Goal: Task Accomplishment & Management: Manage account settings

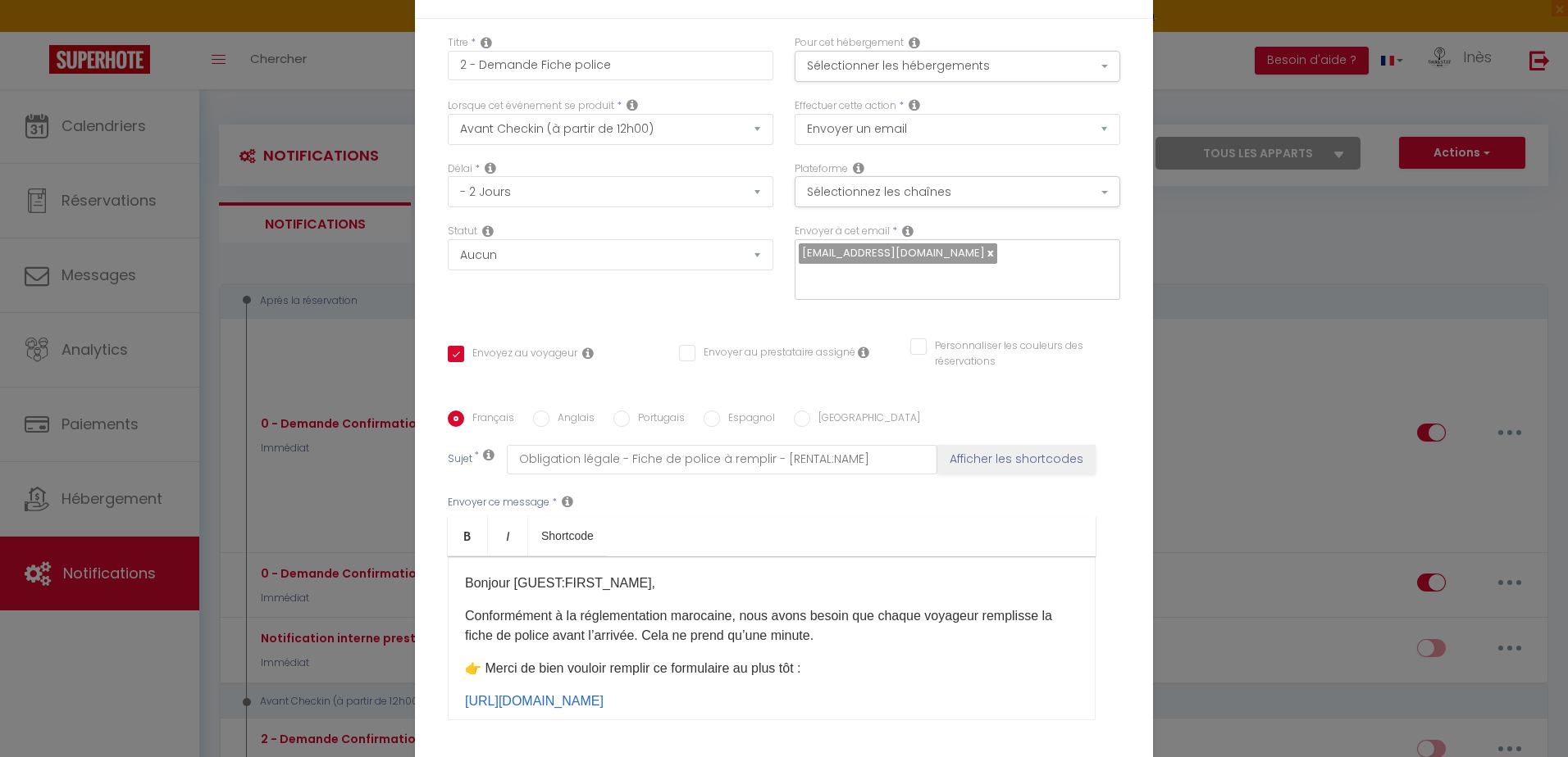
select select "2"
select select "2 Jours"
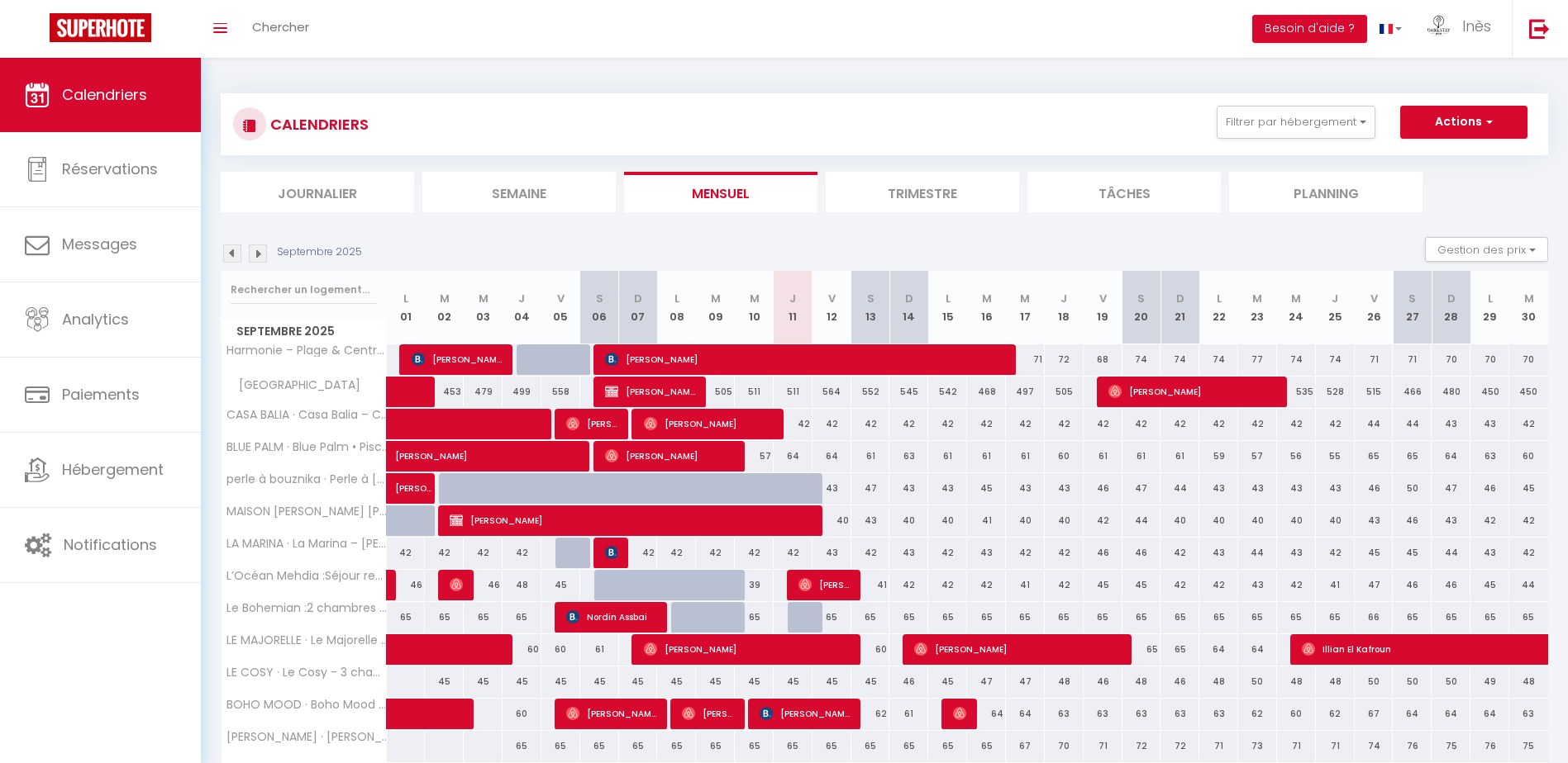
drag, startPoint x: 242, startPoint y: 383, endPoint x: 365, endPoint y: 385, distance: 123.0
click at [365, 385] on div "[GEOGRAPHIC_DATA][PERSON_NAME]" at bounding box center [307, 386] width 165 height 19
click at [675, 239] on div "Septembre 2025 Gestion des prix Nb Nuits minimum Règles Disponibilité" at bounding box center [884, 253] width 1327 height 33
click at [654, 362] on span "GHIZLANE BEN Ali" at bounding box center [806, 359] width 402 height 31
select select "OK"
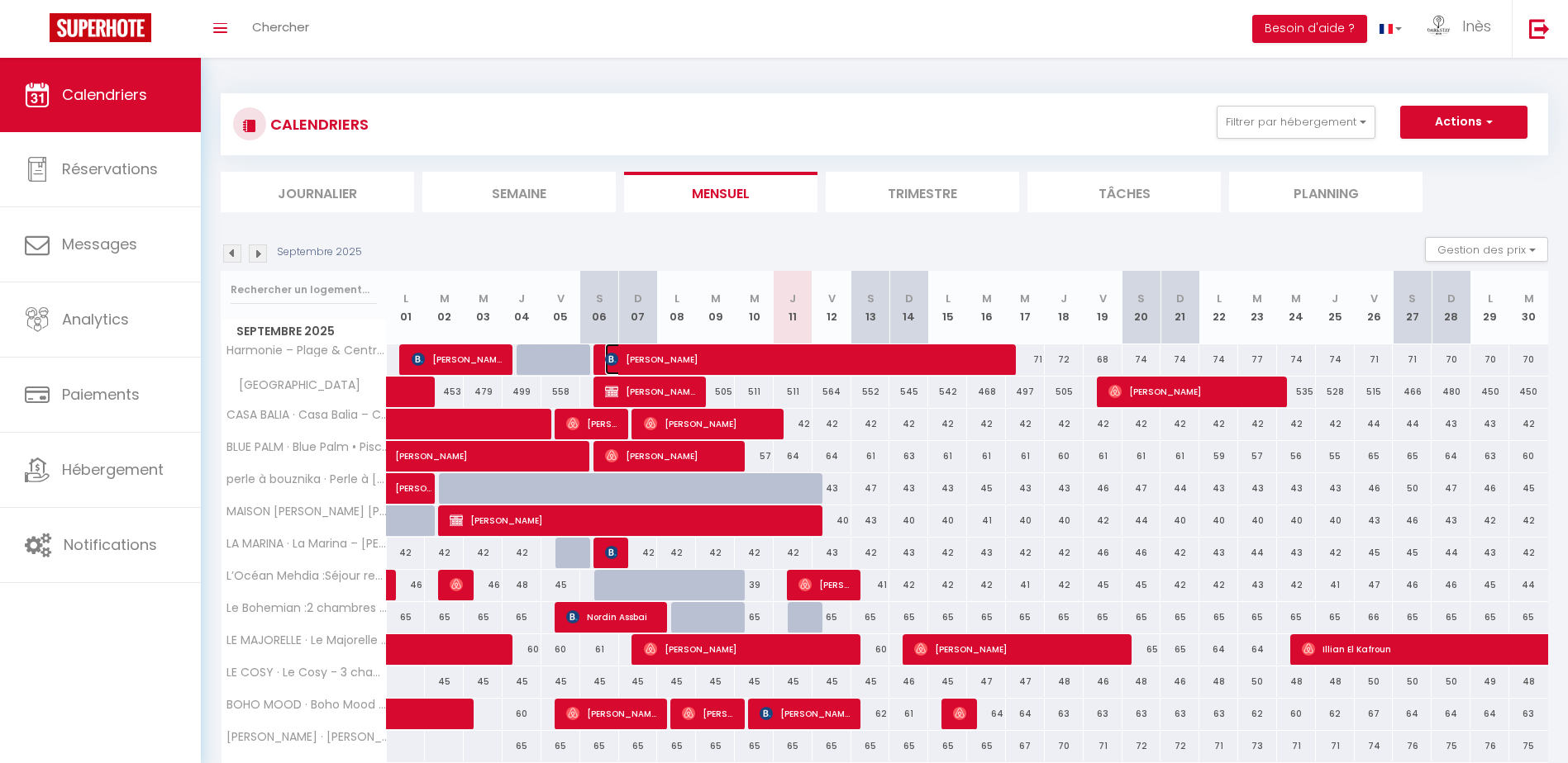
select select "OK"
select select "0"
select select "1"
select select
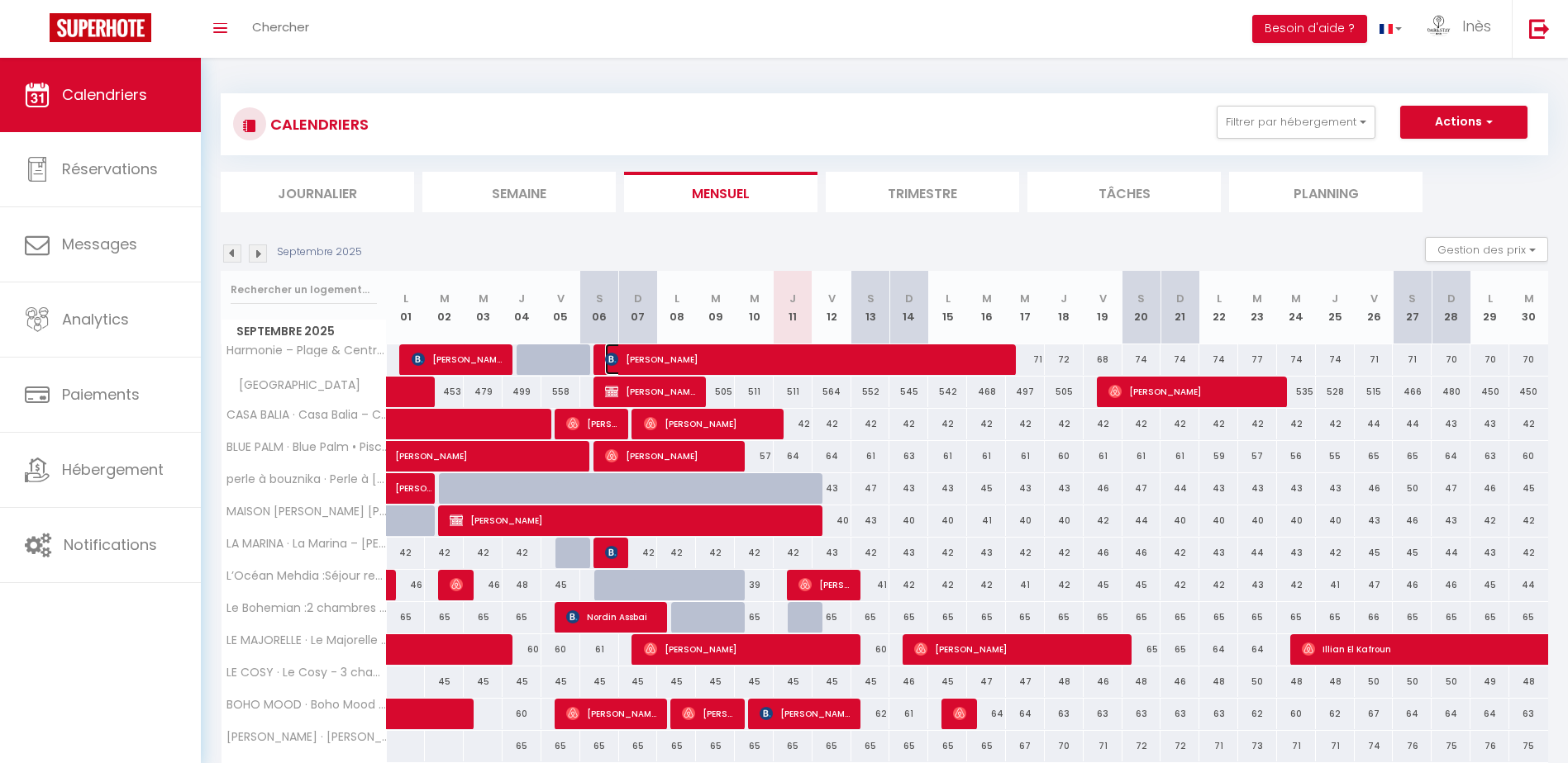
select select
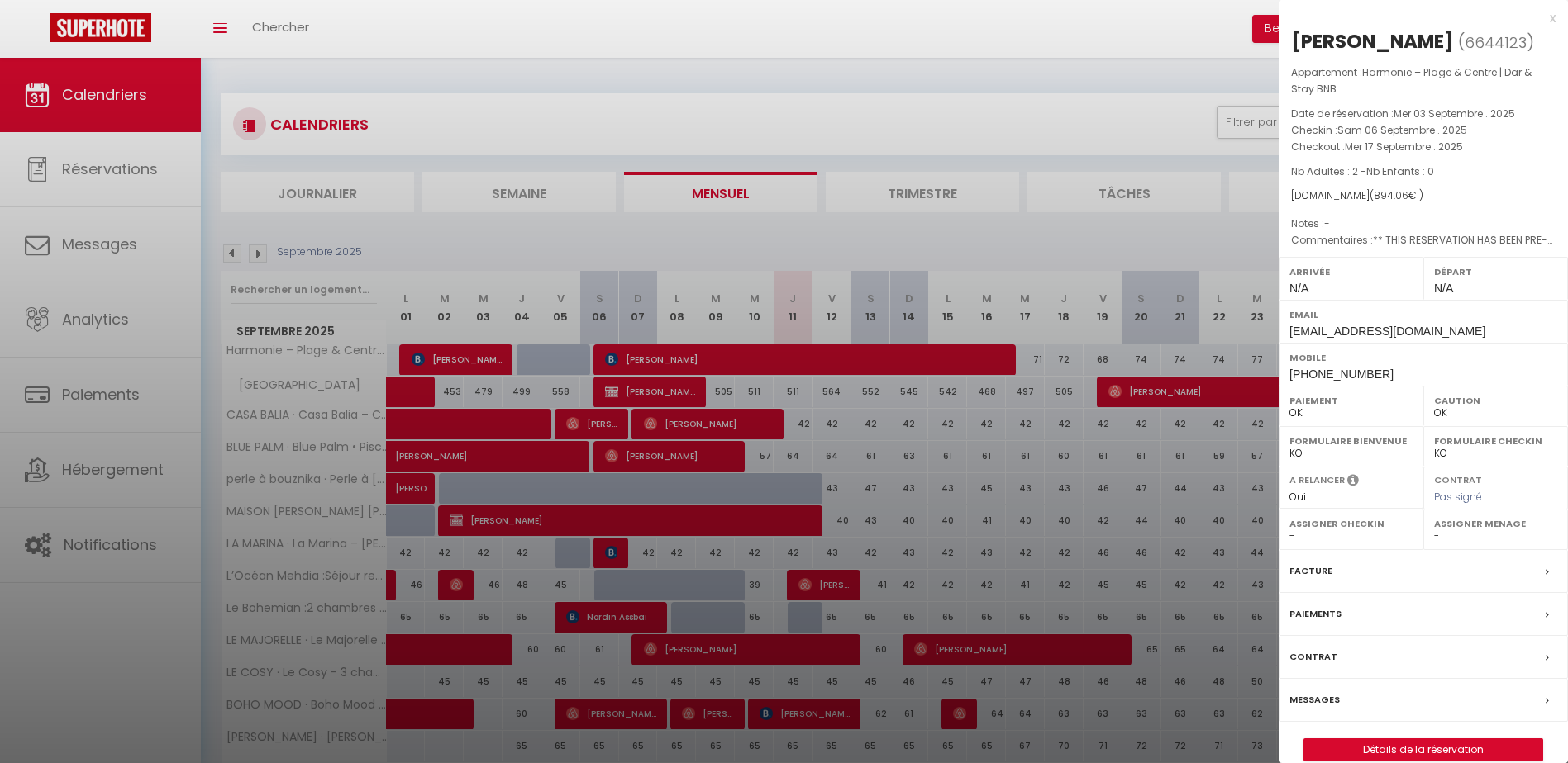
click at [724, 230] on div at bounding box center [784, 381] width 1568 height 763
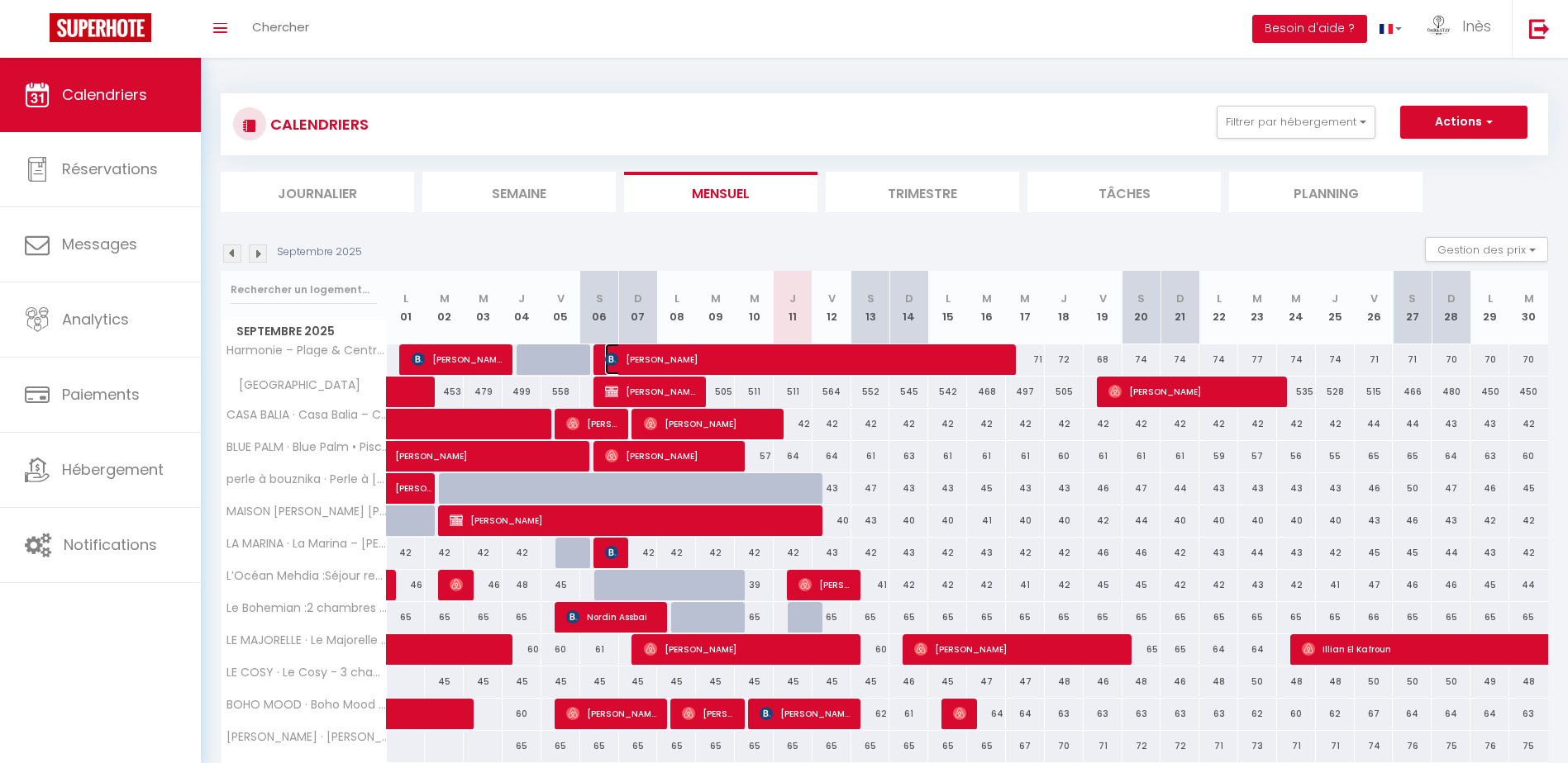
click at [680, 353] on span "GHIZLANE BEN Ali" at bounding box center [806, 359] width 402 height 31
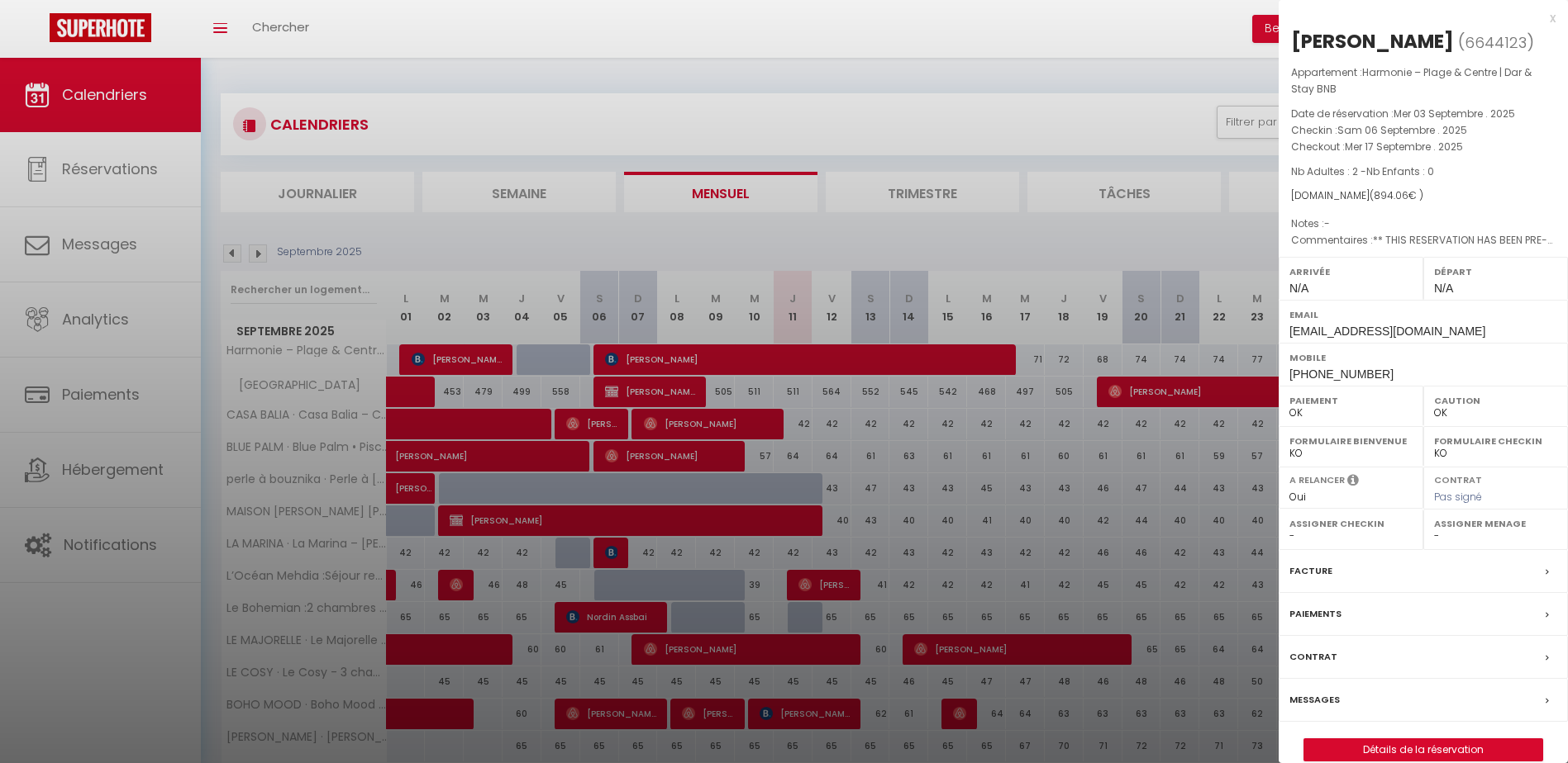
drag, startPoint x: 1291, startPoint y: 69, endPoint x: 1415, endPoint y: 71, distance: 124.0
click at [1415, 71] on p "Appartement : Harmonie – Plage & Centre | Dar & Stay BNB" at bounding box center [1423, 82] width 264 height 33
drag, startPoint x: 1415, startPoint y: 71, endPoint x: 1378, endPoint y: 133, distance: 72.2
click at [1378, 133] on span "Sam 06 Septembre . 2025" at bounding box center [1402, 130] width 130 height 14
click at [1424, 118] on span "Mer 03 Septembre . 2025" at bounding box center [1455, 114] width 122 height 14
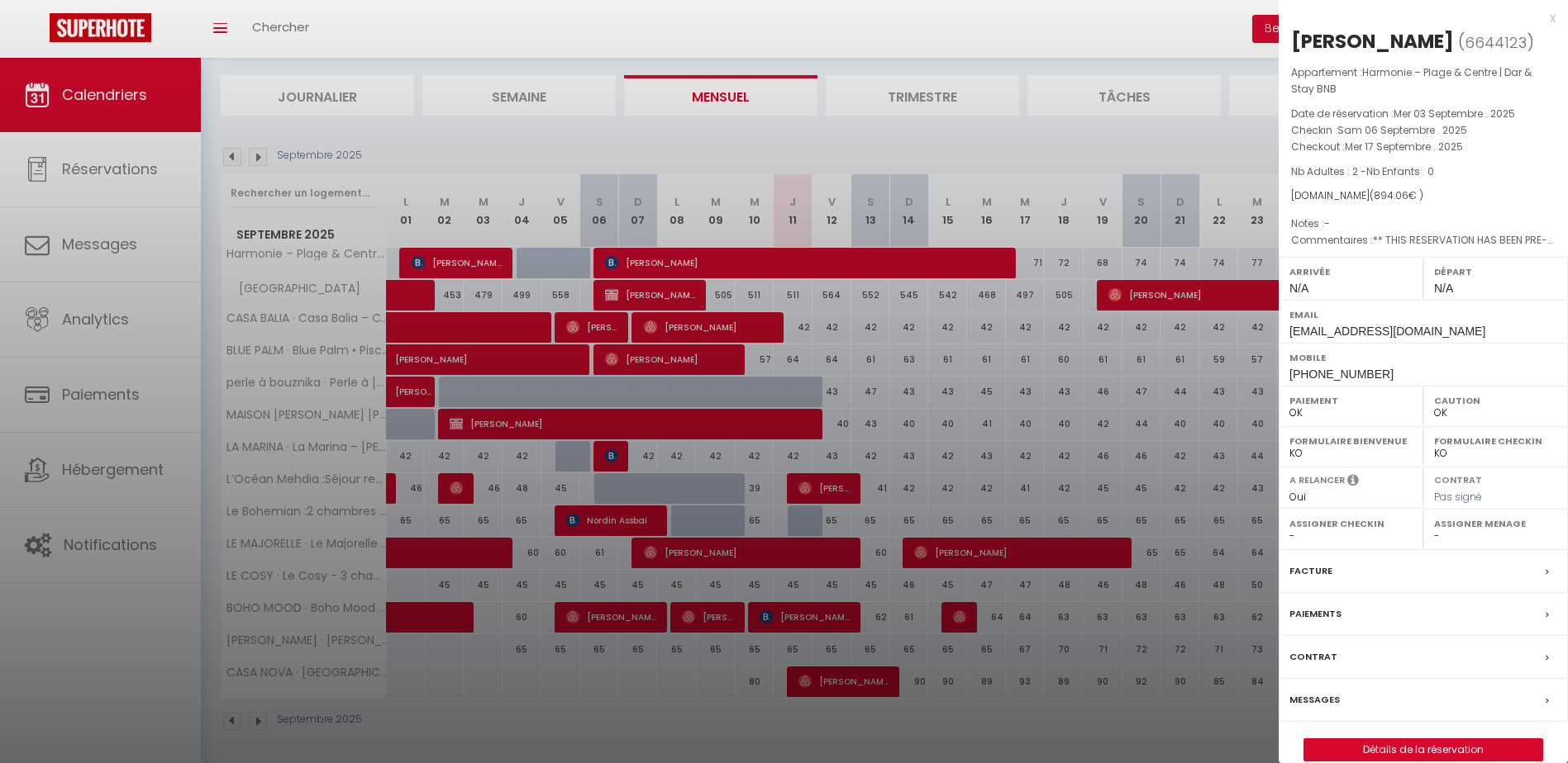
scroll to position [101, 0]
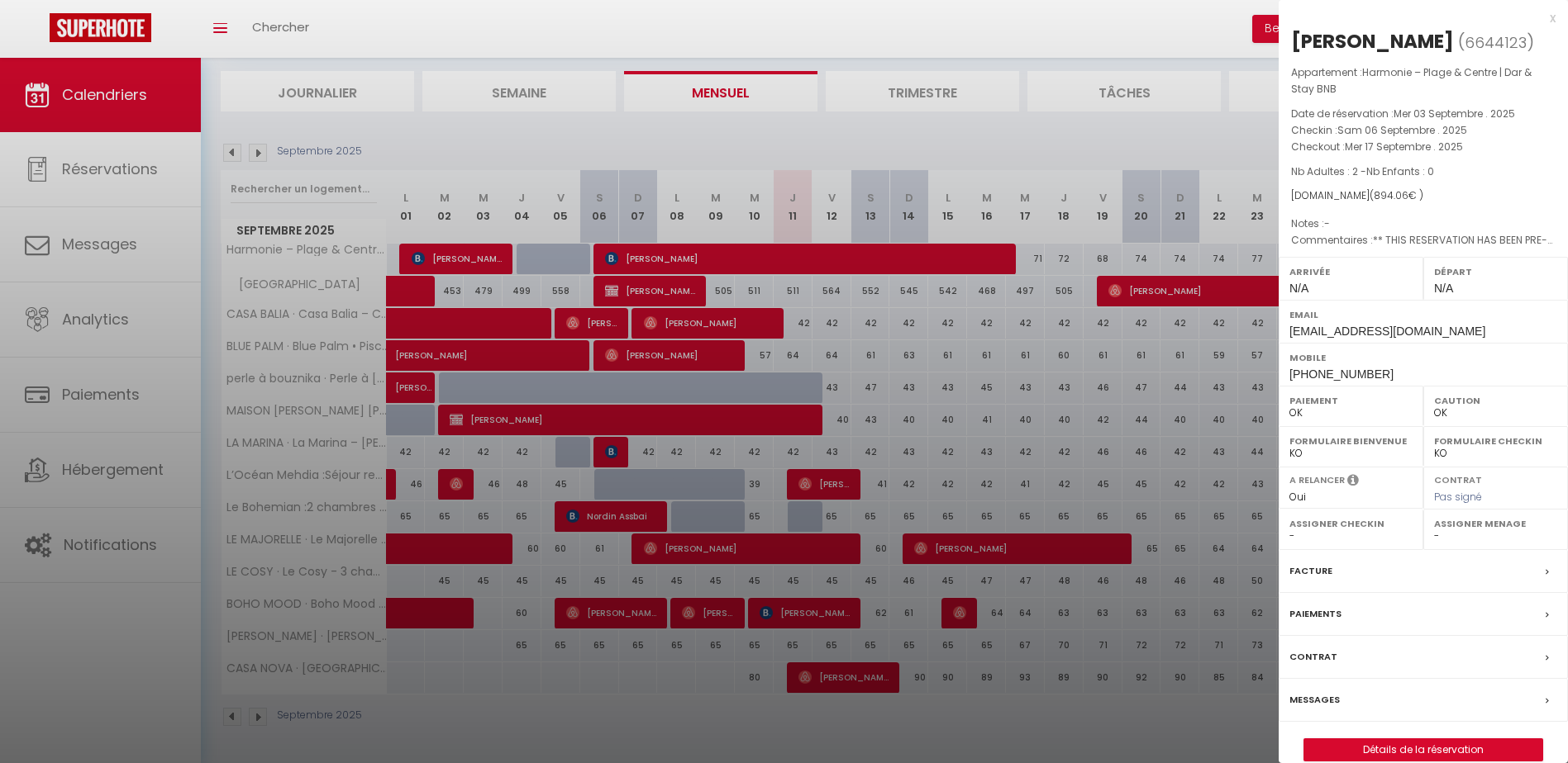
drag, startPoint x: 1456, startPoint y: 366, endPoint x: 1381, endPoint y: 369, distance: 75.1
click at [1381, 369] on div "Mobile +971563839090" at bounding box center [1424, 364] width 289 height 43
click at [1374, 365] on label "Mobile" at bounding box center [1424, 357] width 268 height 17
drag, startPoint x: 1382, startPoint y: 363, endPoint x: 1390, endPoint y: 370, distance: 10.6
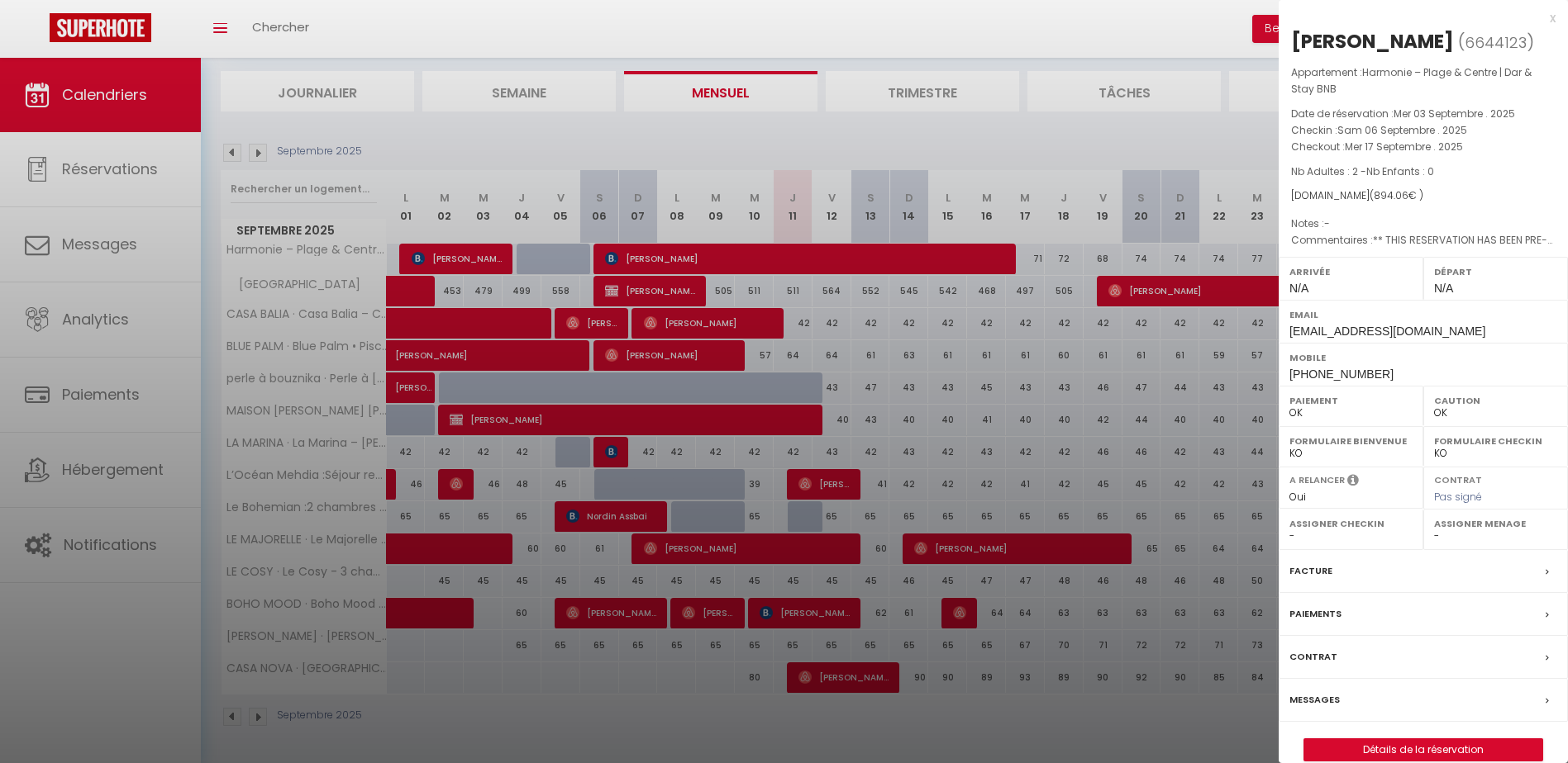
click at [1390, 370] on div "Mobile +971563839090" at bounding box center [1424, 364] width 289 height 43
click at [1160, 139] on div at bounding box center [784, 381] width 1568 height 763
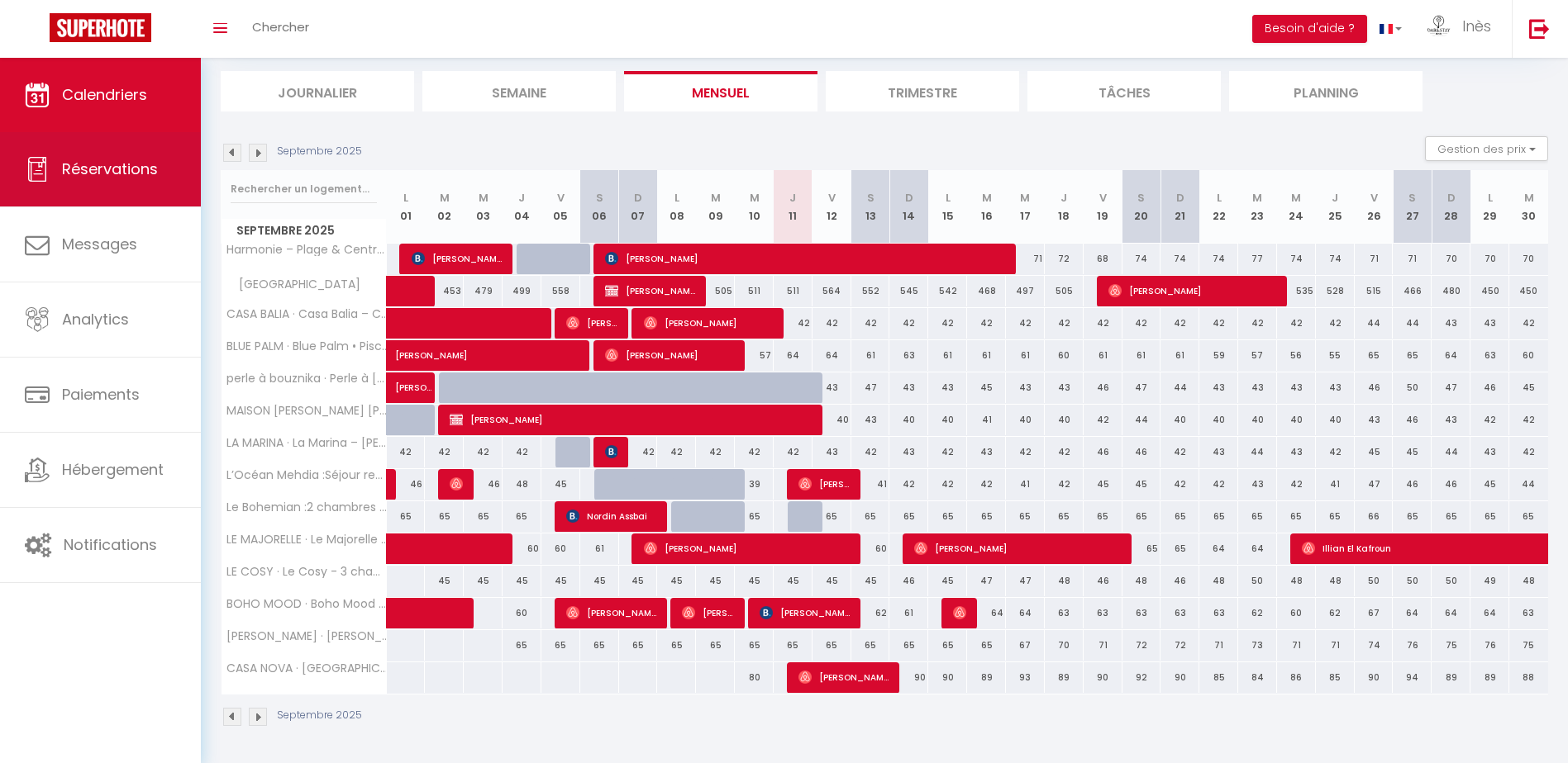
click at [74, 148] on link "Réservations" at bounding box center [100, 170] width 200 height 75
select select "not_cancelled"
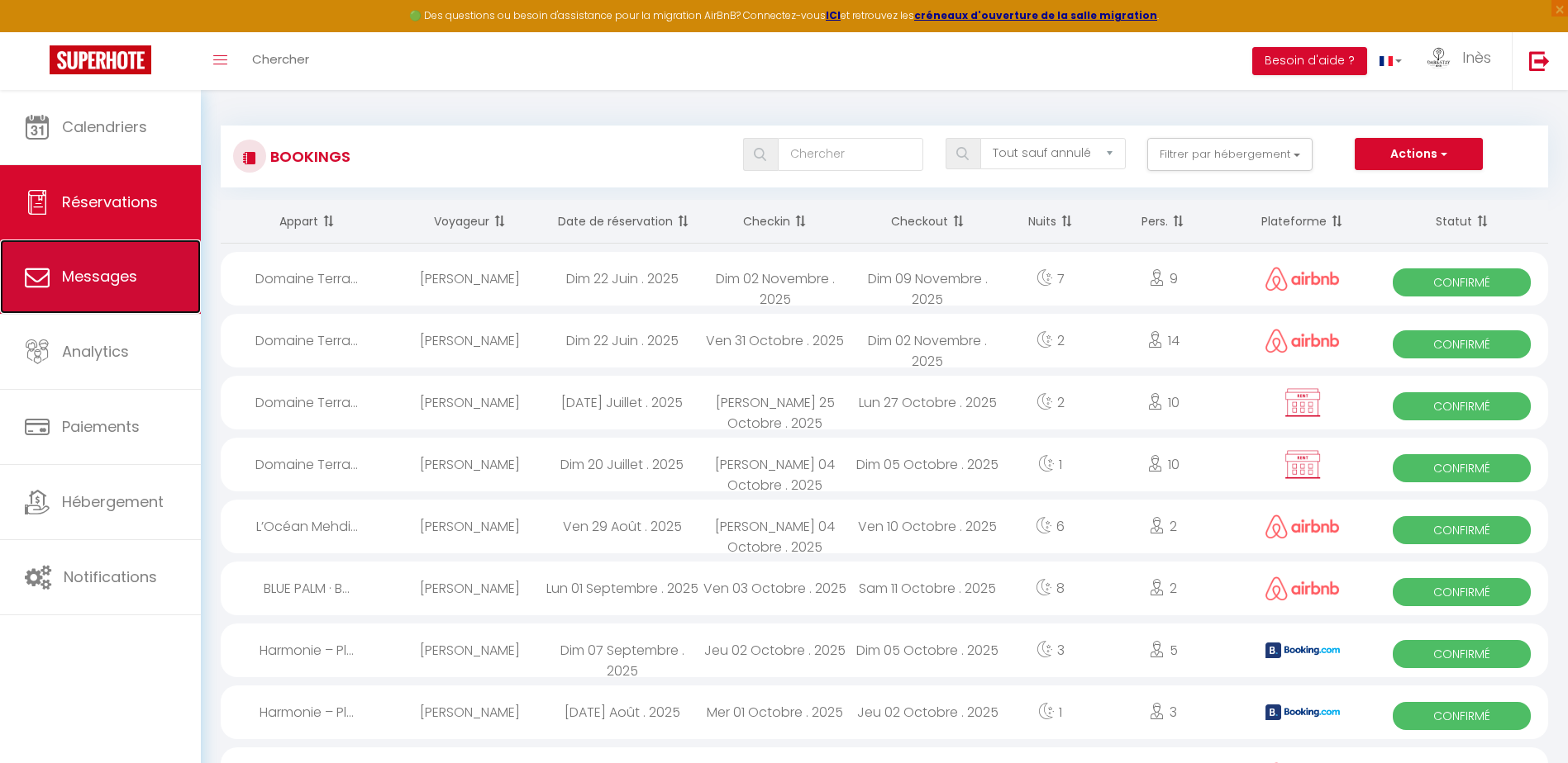
click at [70, 252] on link "Messages" at bounding box center [100, 277] width 200 height 75
select select "message"
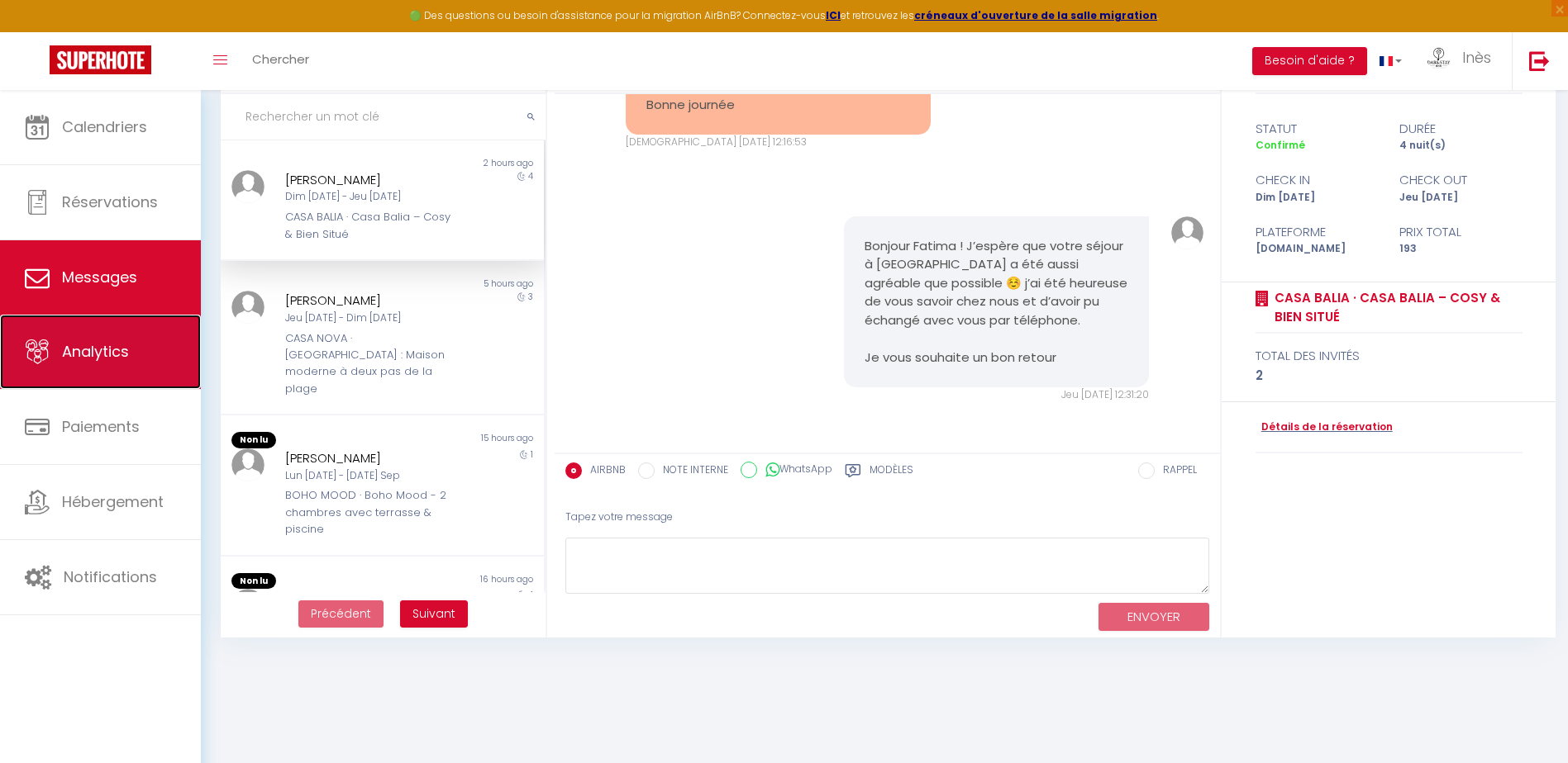
click at [121, 354] on span "Analytics" at bounding box center [95, 351] width 67 height 21
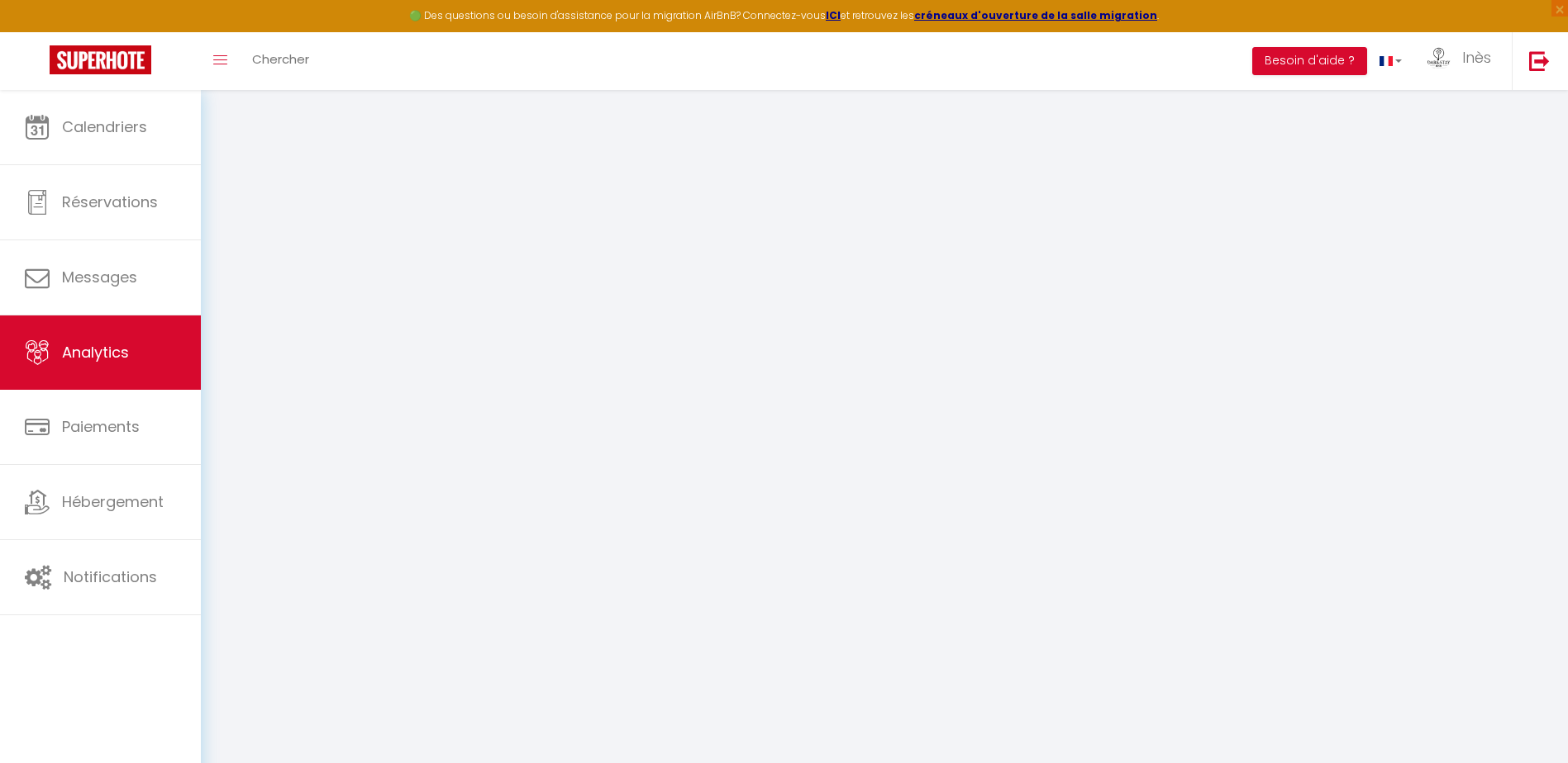
select select "2025"
select select "9"
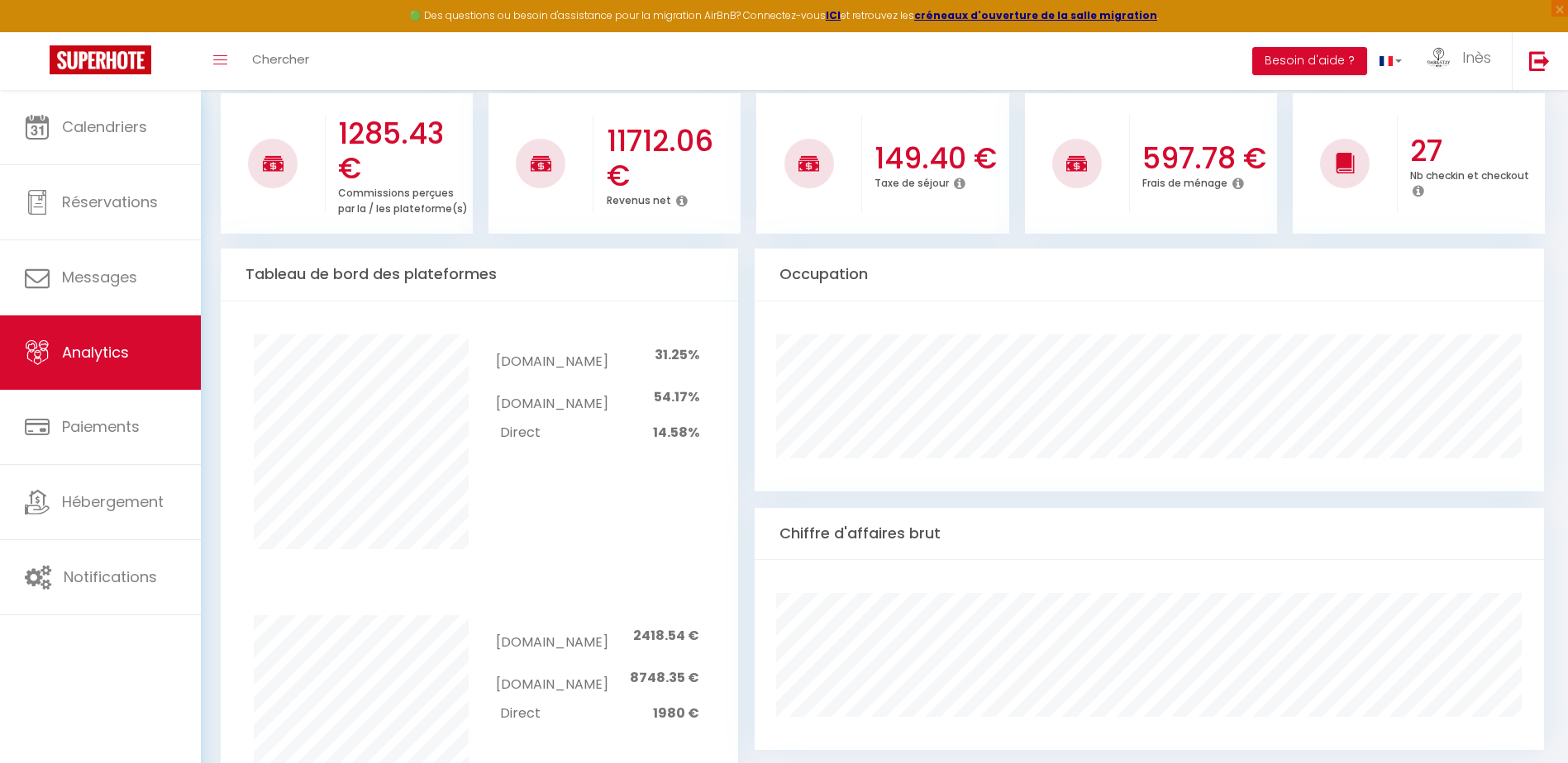
scroll to position [743, 0]
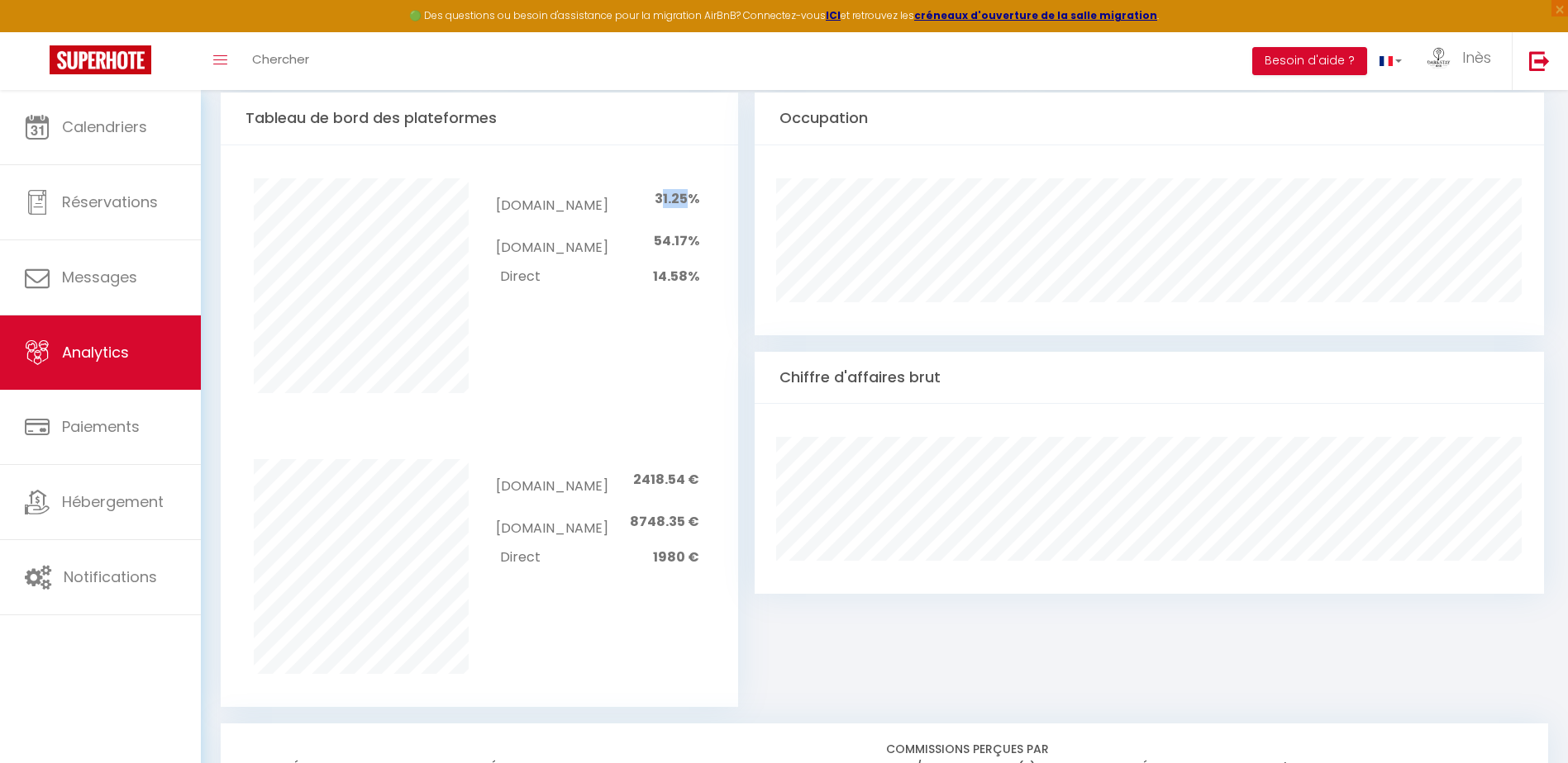
drag, startPoint x: 663, startPoint y: 202, endPoint x: 687, endPoint y: 201, distance: 24.0
click at [687, 201] on td "31.25%" at bounding box center [652, 199] width 91 height 42
drag, startPoint x: 687, startPoint y: 201, endPoint x: 700, endPoint y: 223, distance: 25.6
click at [700, 223] on div "Booking.com 31.25% Airbnb.com 54.17% Direct 14.58%" at bounding box center [597, 235] width 237 height 113
drag, startPoint x: 700, startPoint y: 223, endPoint x: 670, endPoint y: 218, distance: 30.4
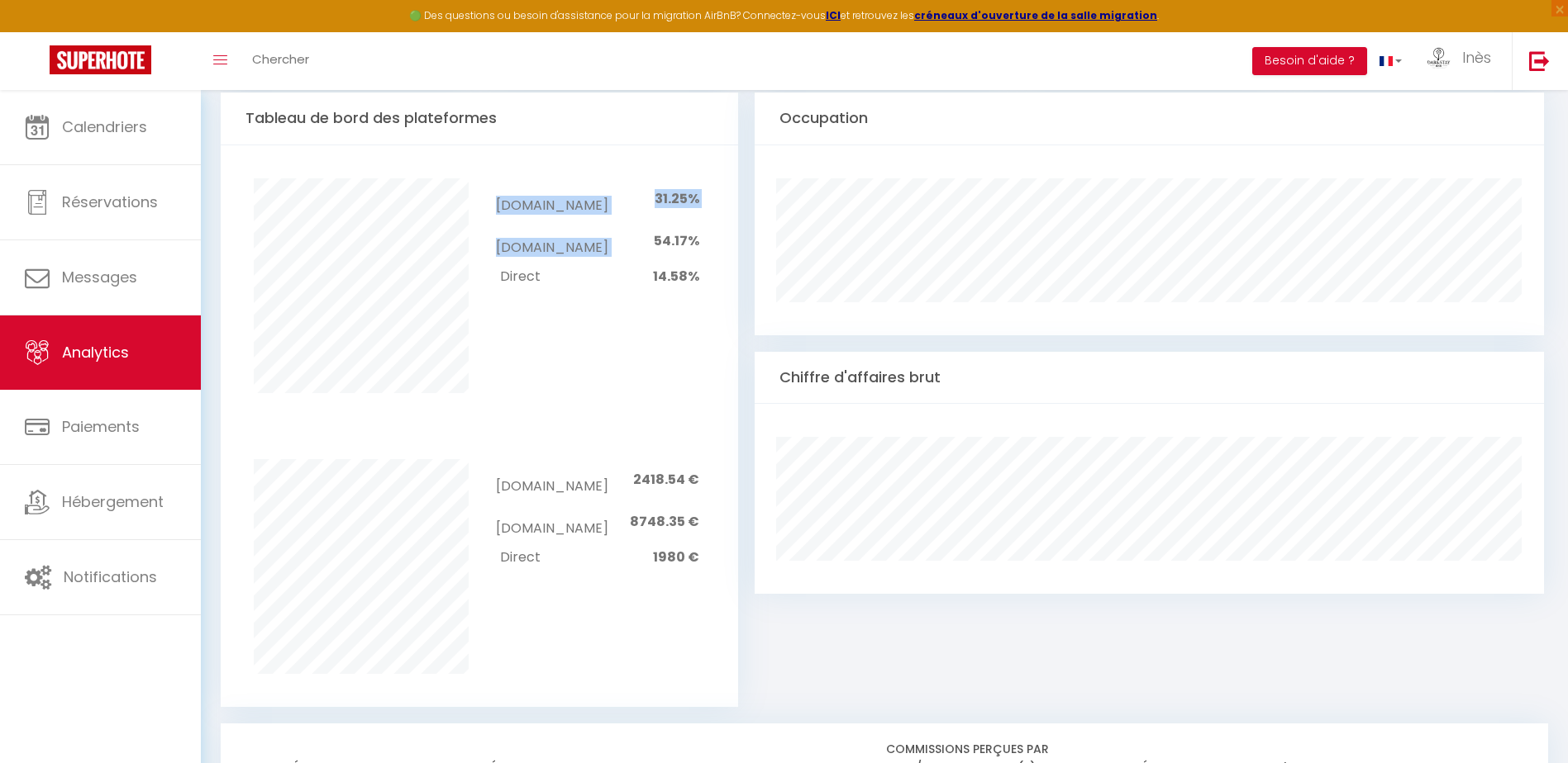
click at [670, 232] on span "54.17%" at bounding box center [677, 241] width 45 height 19
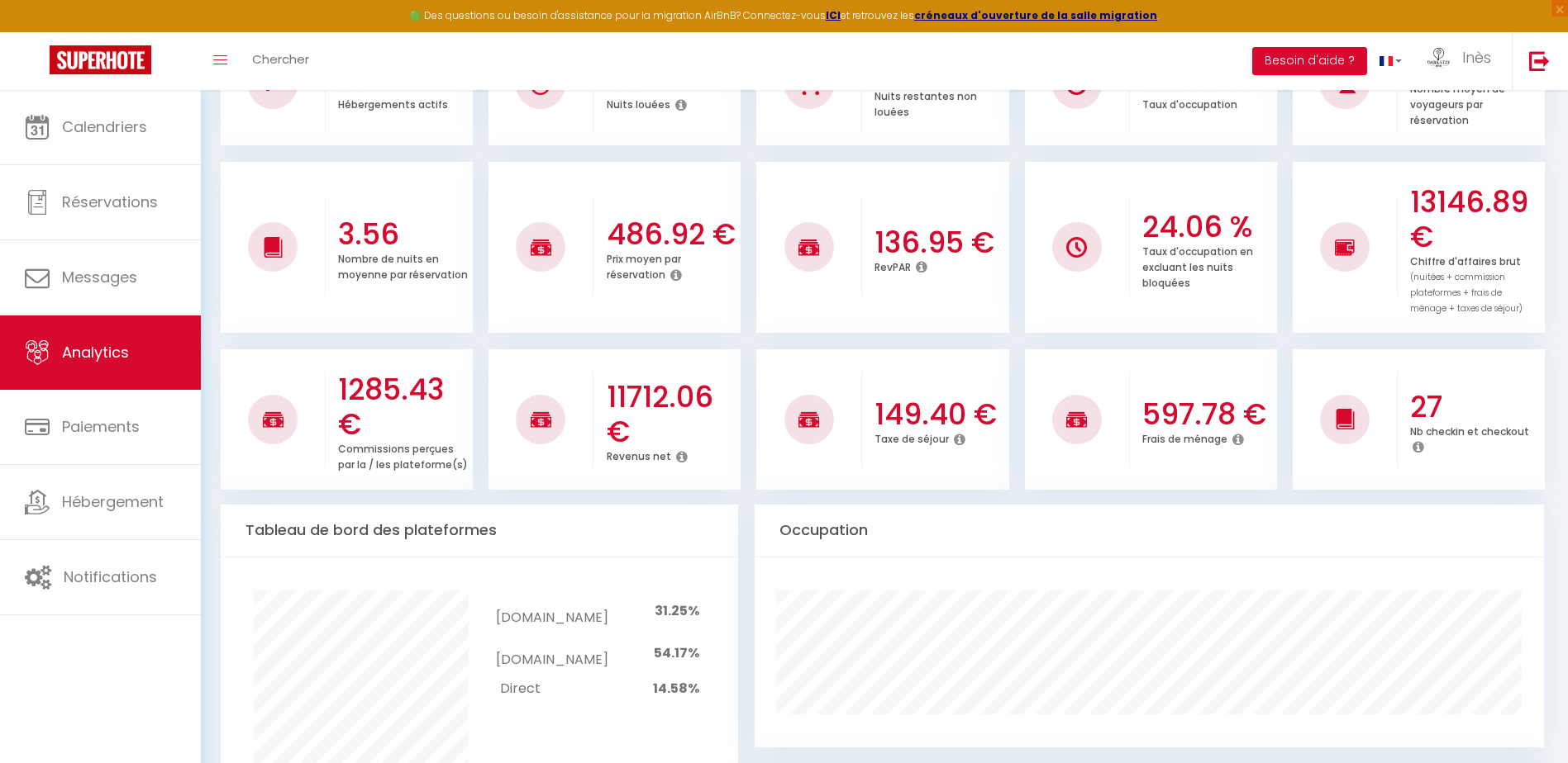
scroll to position [0, 0]
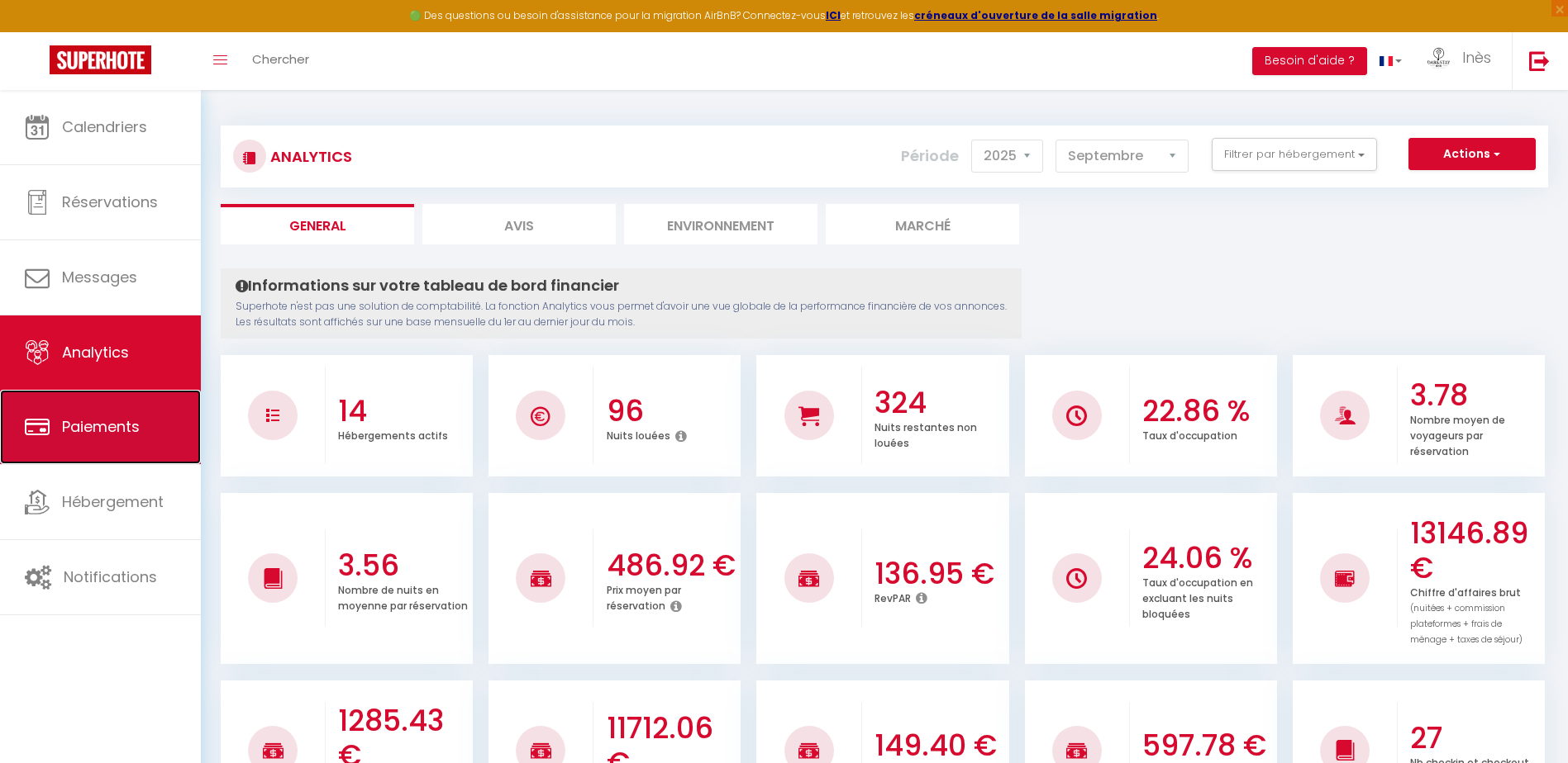
click at [174, 427] on link "Paiements" at bounding box center [100, 427] width 200 height 75
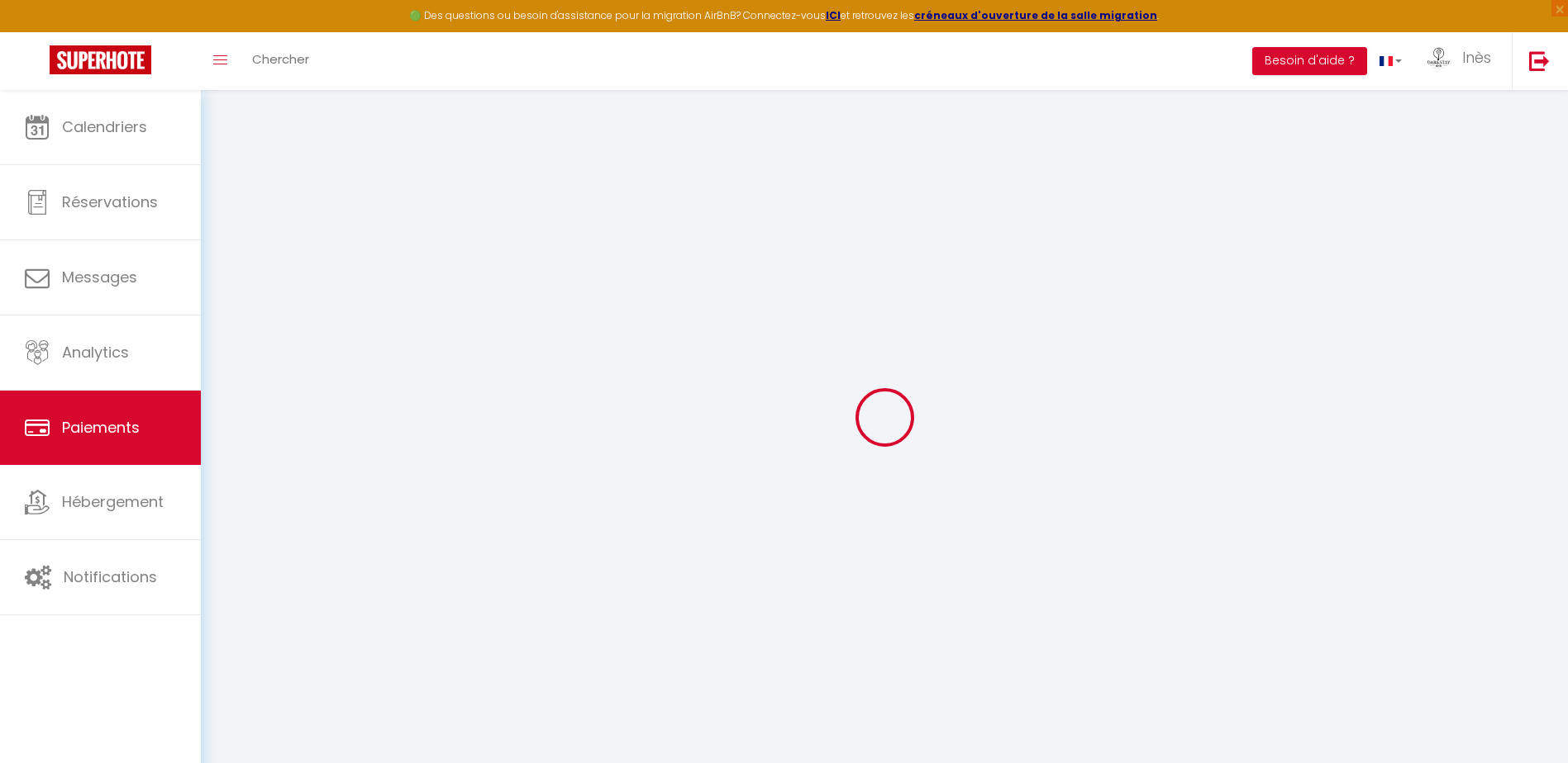
select select "2"
select select "0"
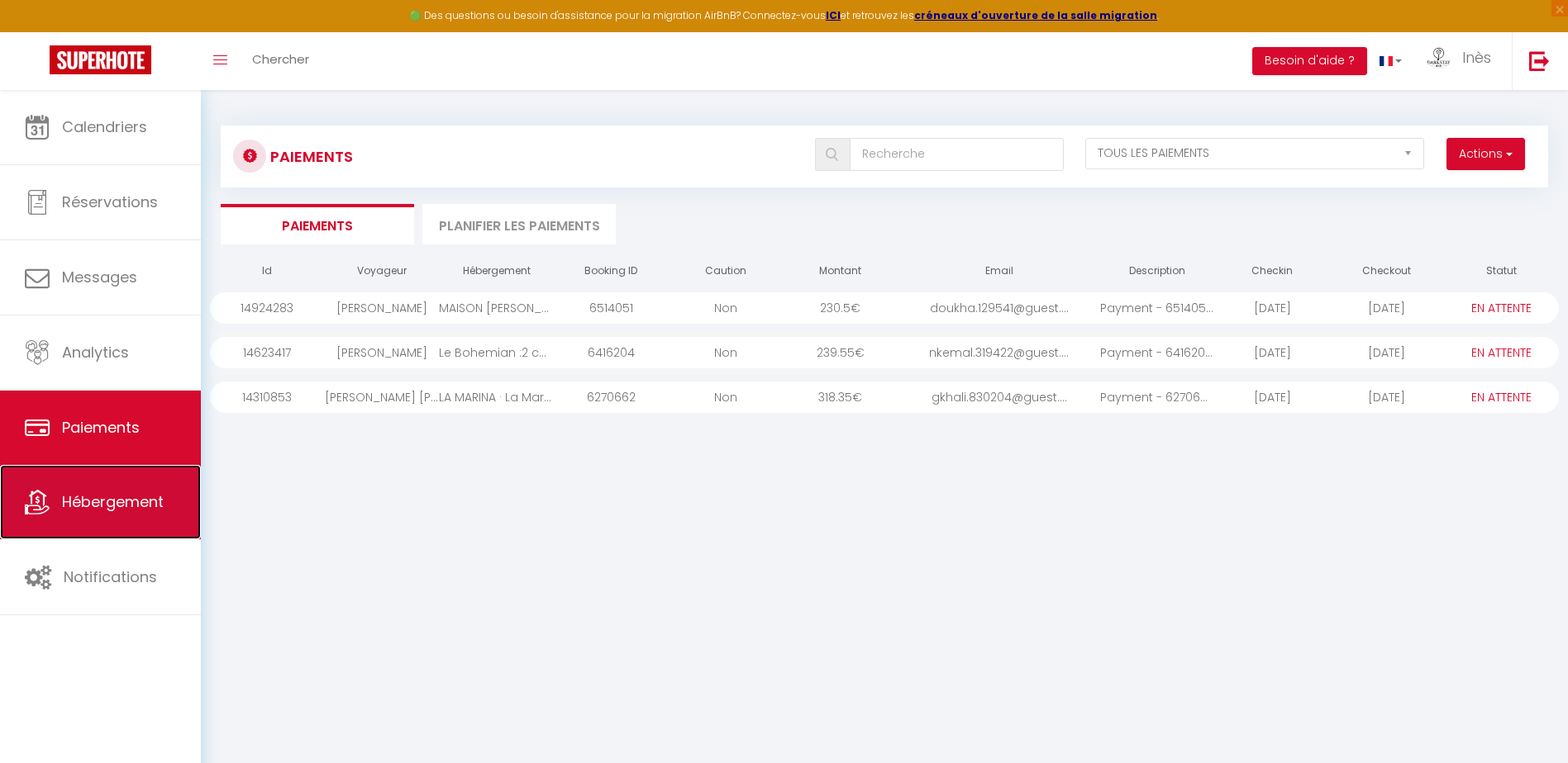
click at [133, 503] on span "Hébergement" at bounding box center [112, 502] width 101 height 21
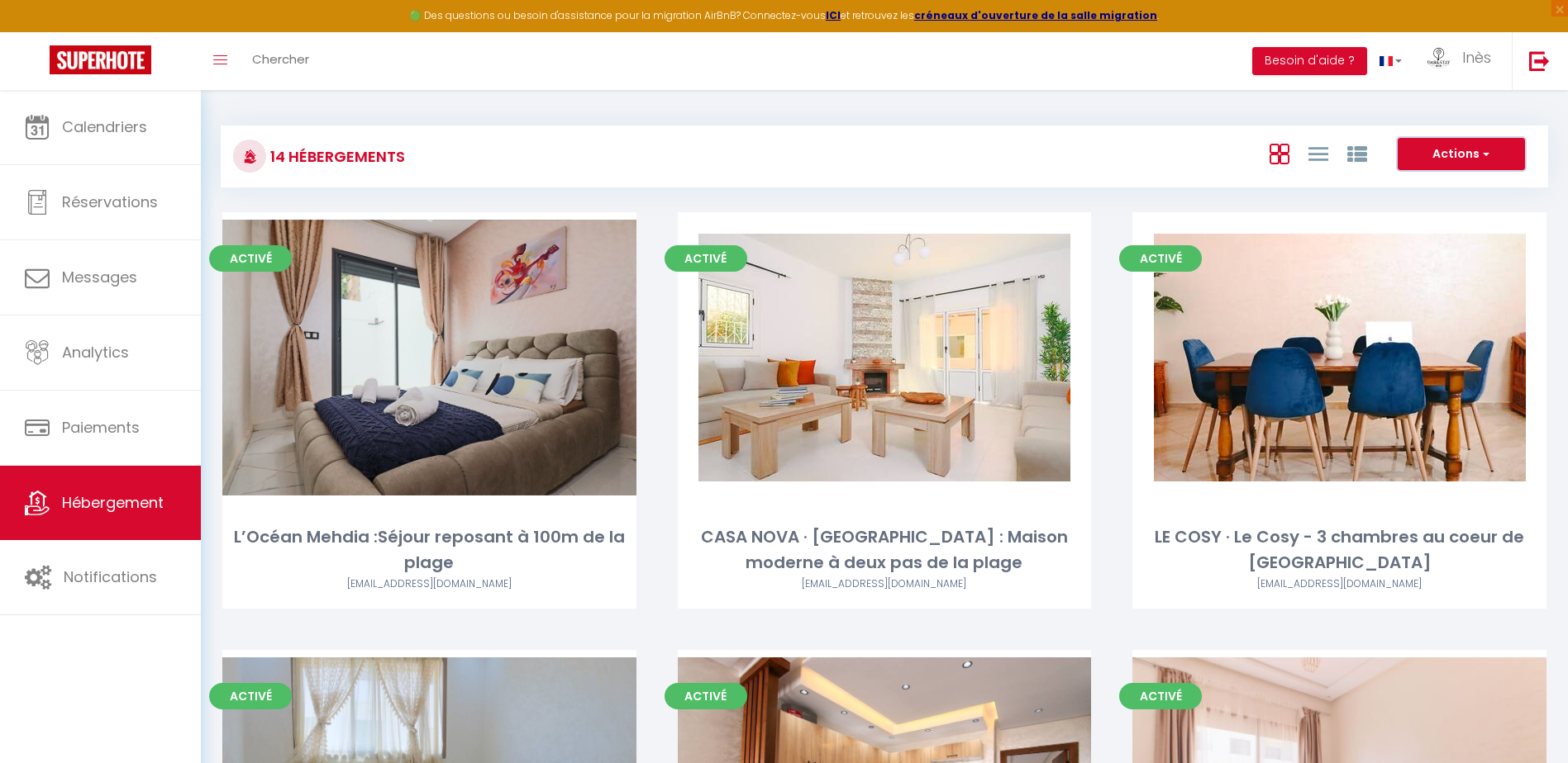
click at [1456, 159] on button "Actions" at bounding box center [1462, 155] width 128 height 33
click at [1255, 158] on div at bounding box center [1318, 154] width 136 height 31
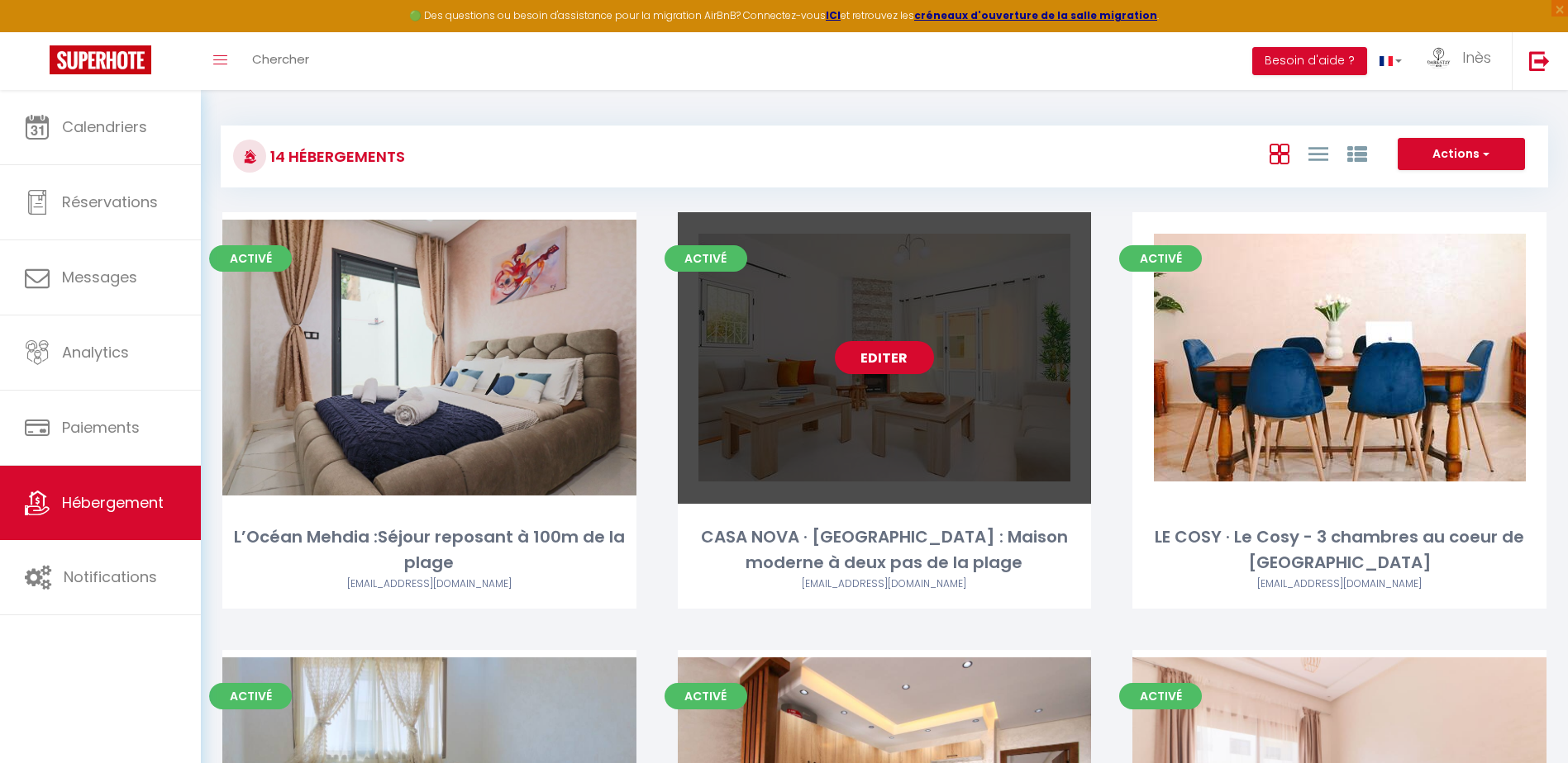
click at [858, 356] on link "Editer" at bounding box center [884, 357] width 99 height 33
select select "3"
select select "2"
select select "1"
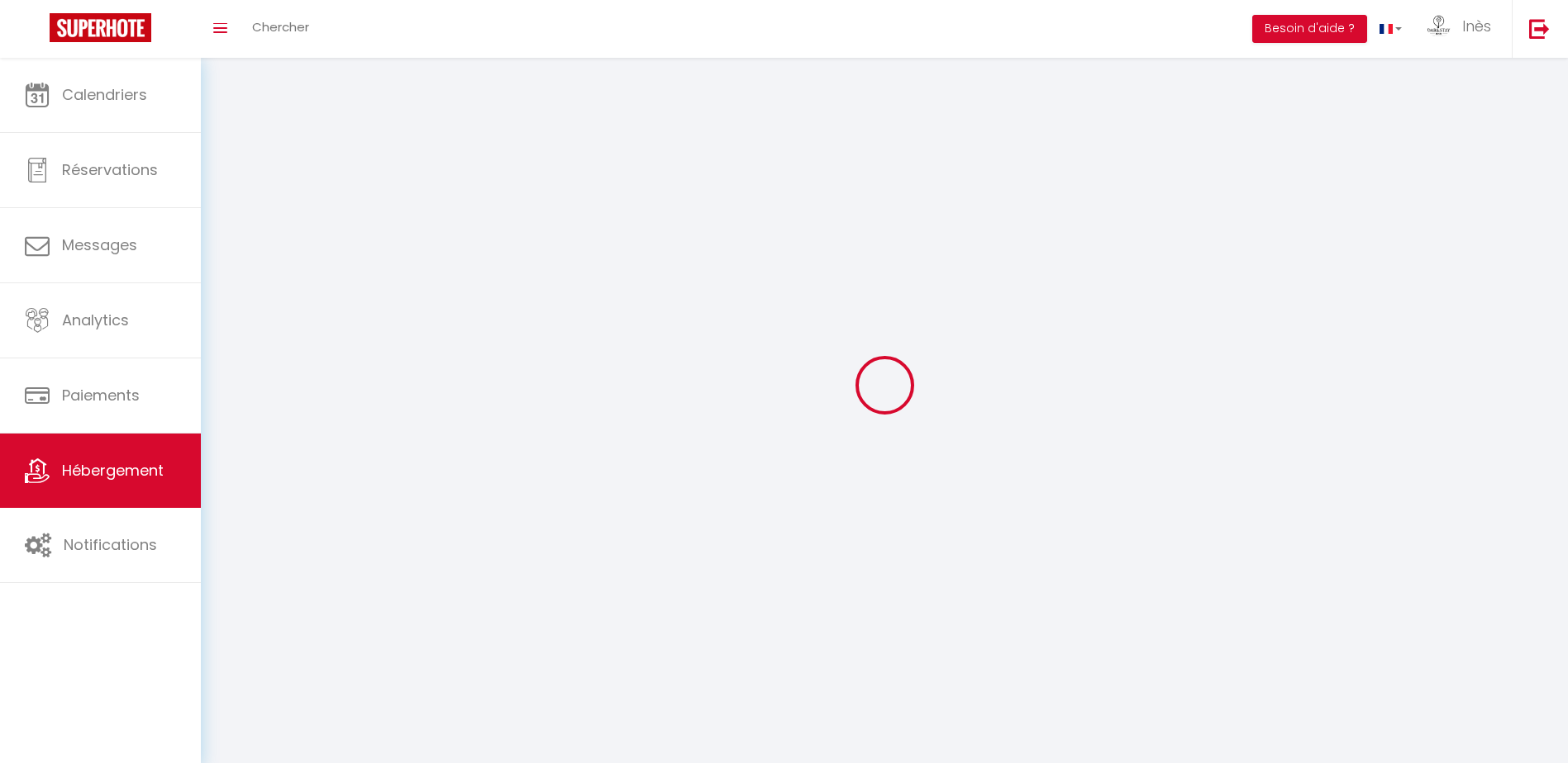
select select
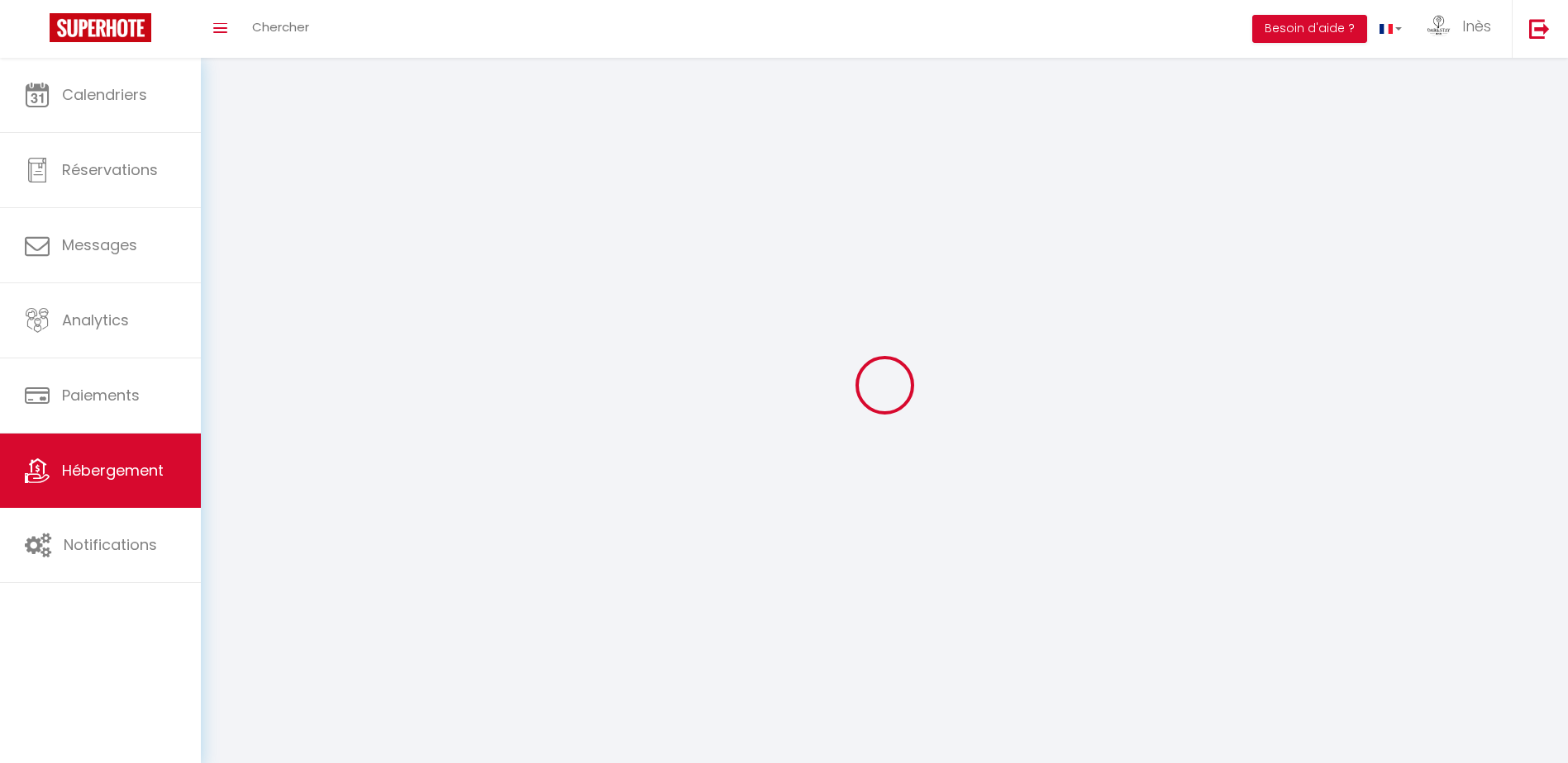
select select
checkbox input "false"
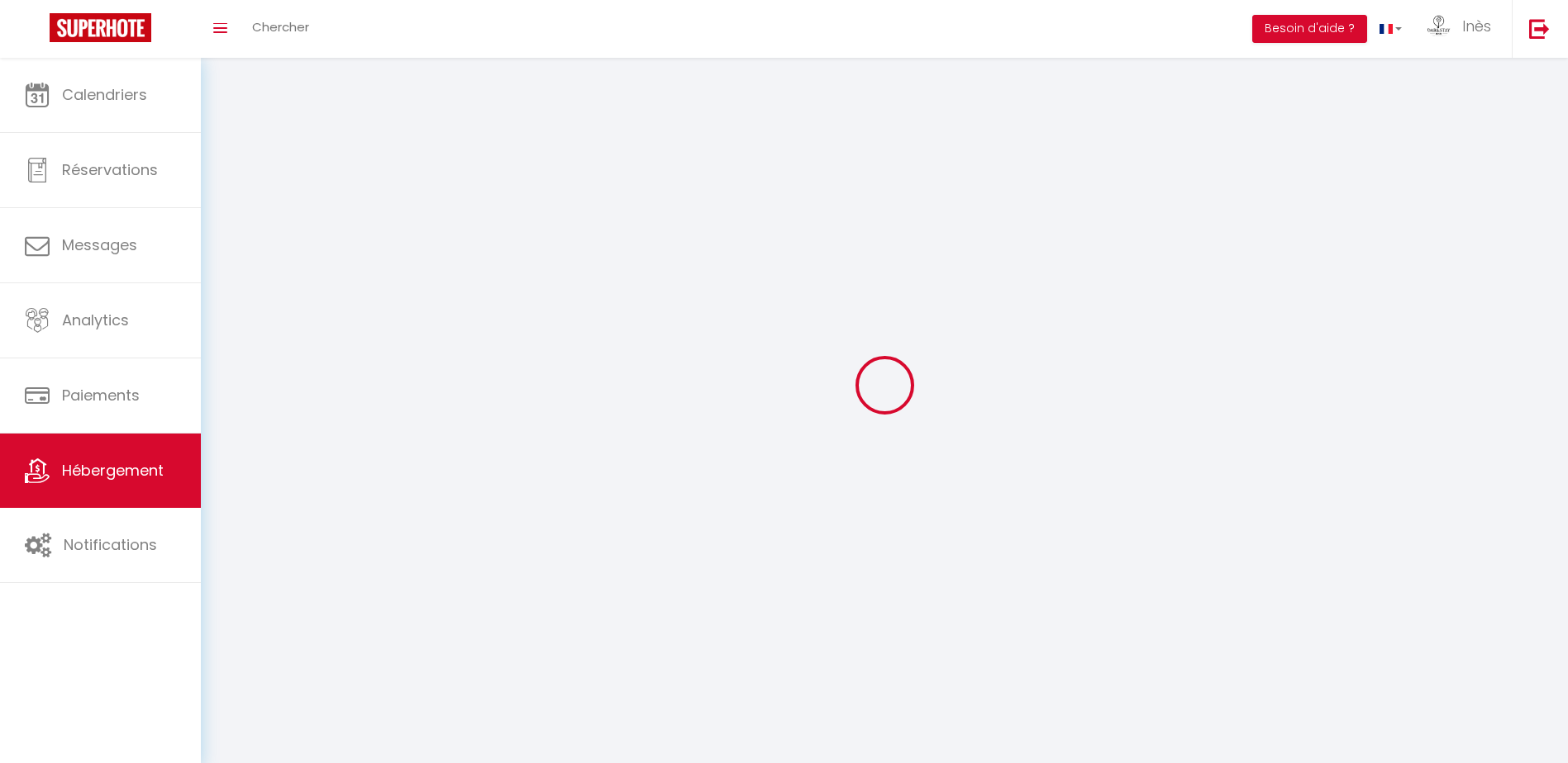
checkbox input "false"
select select
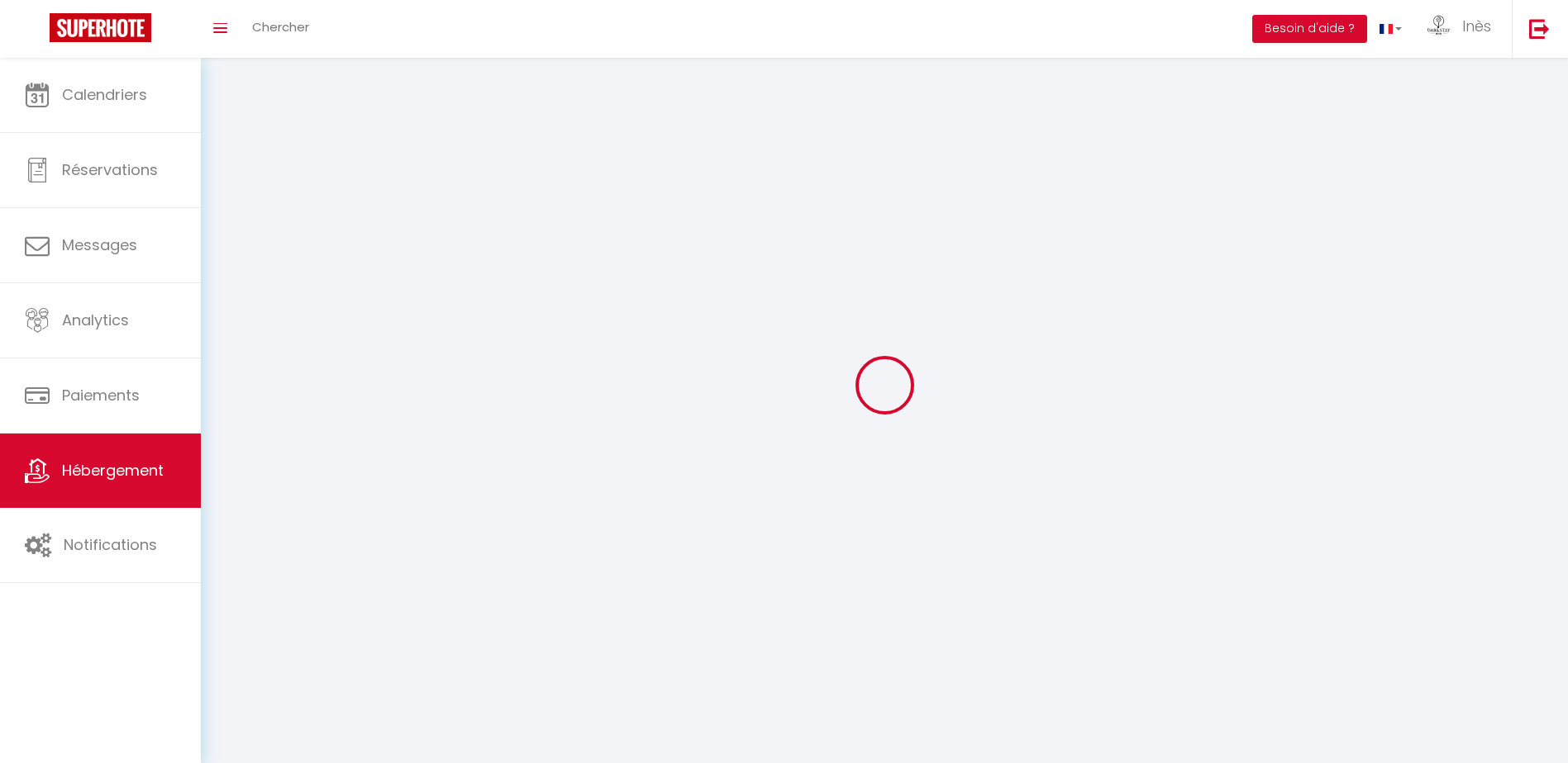
select select
checkbox input "false"
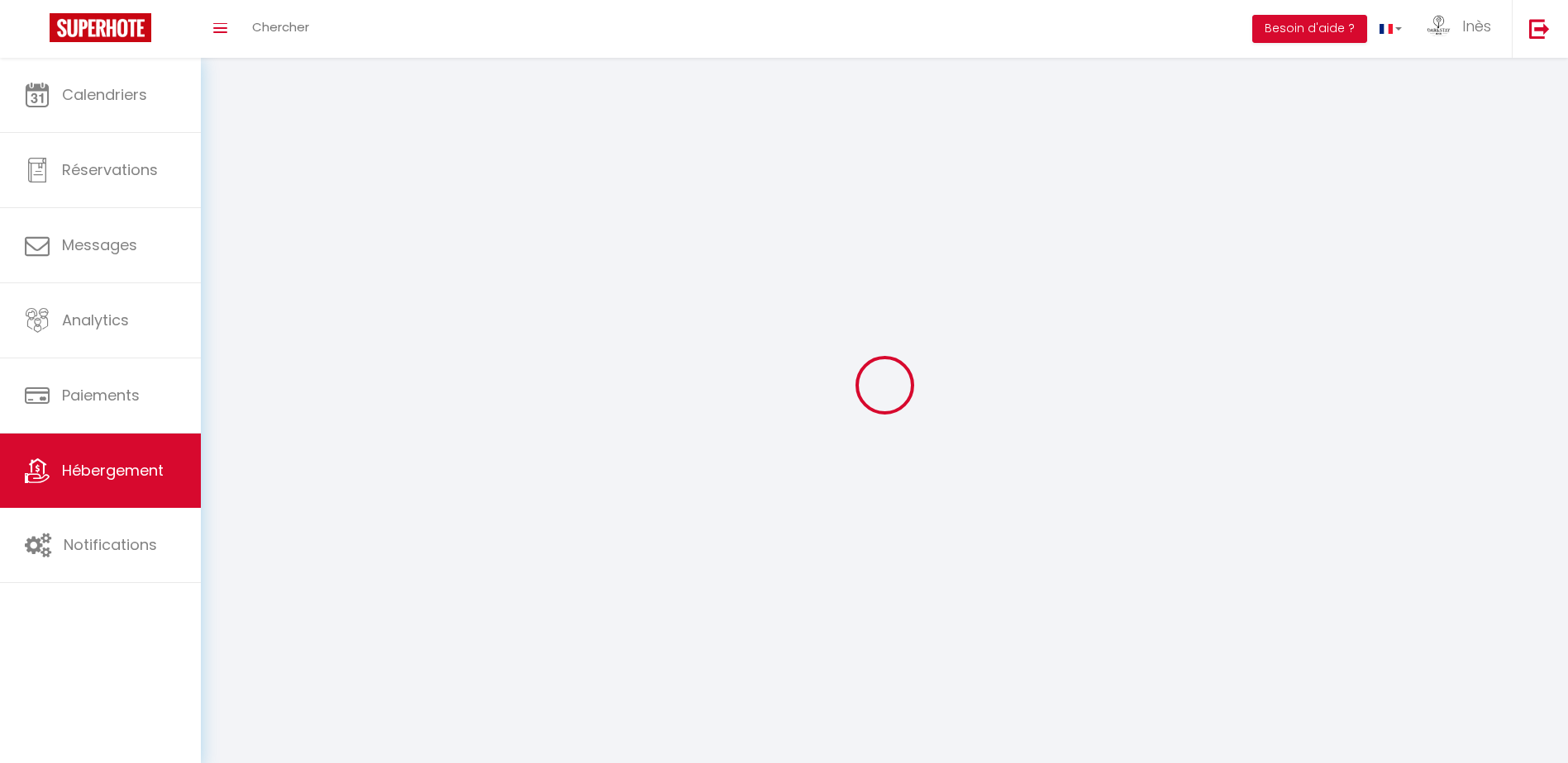
checkbox input "false"
select select
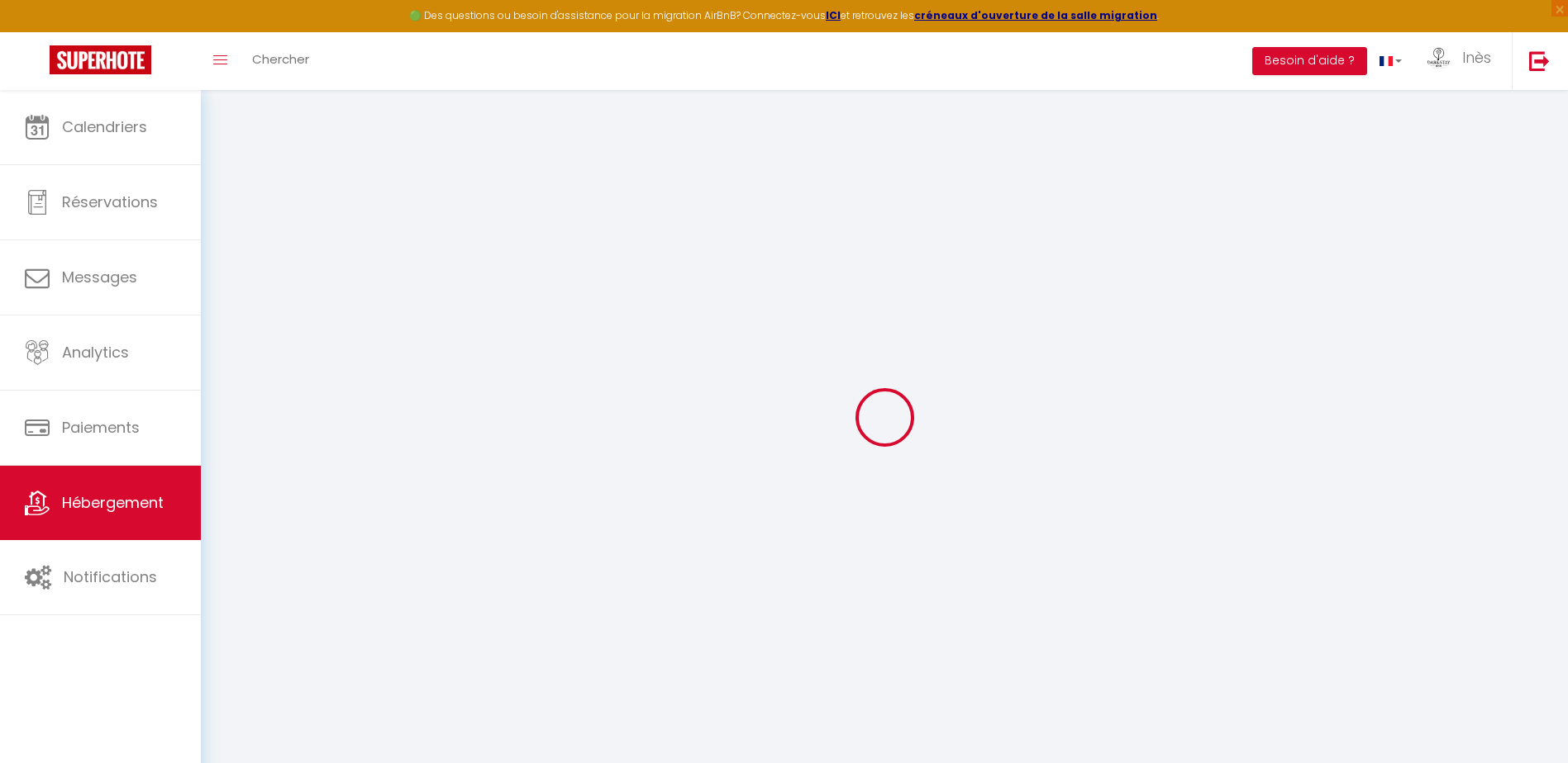
select select "+ 16 %"
select select "+ 18 %"
select select
checkbox input "false"
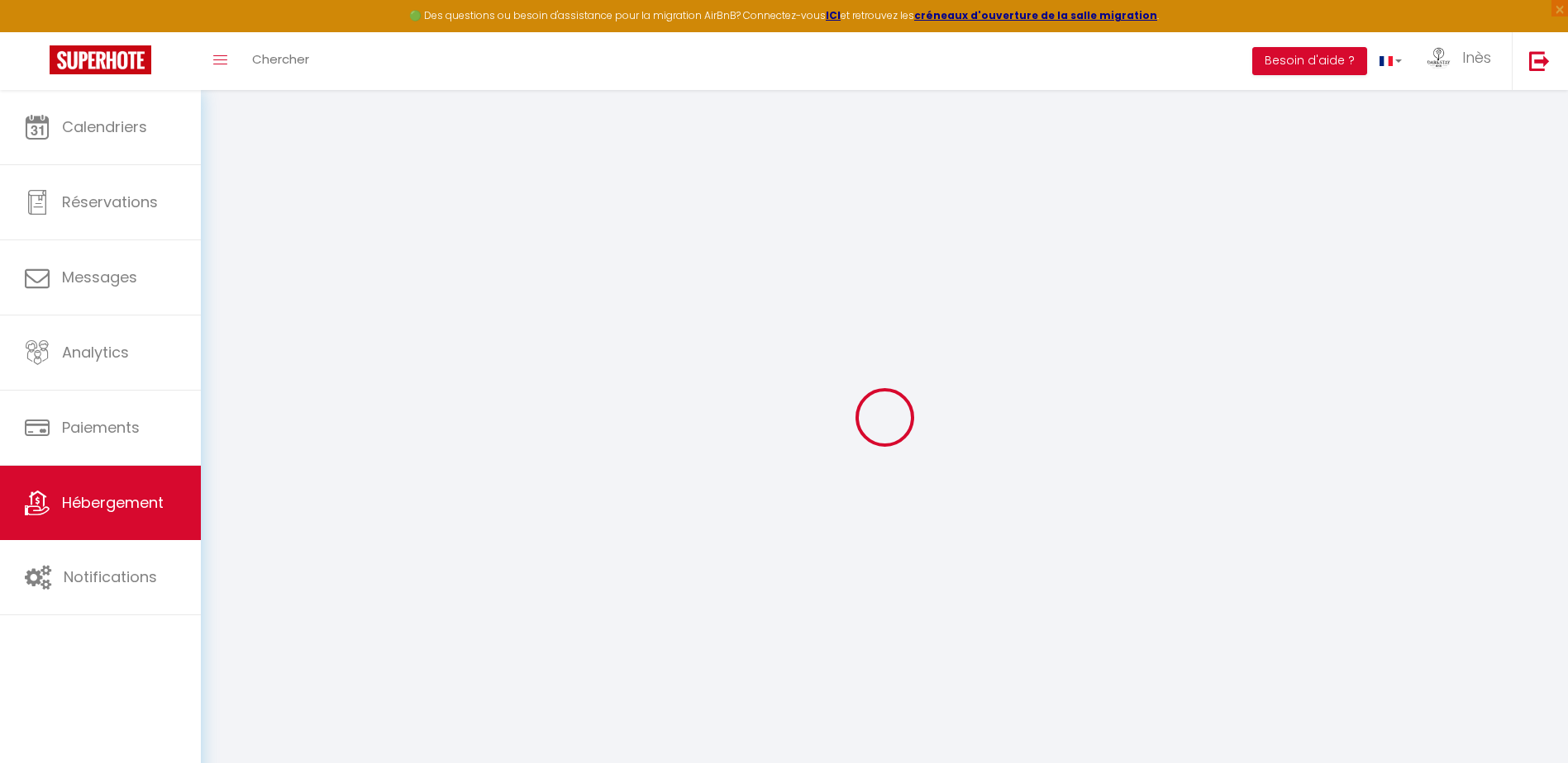
checkbox input "false"
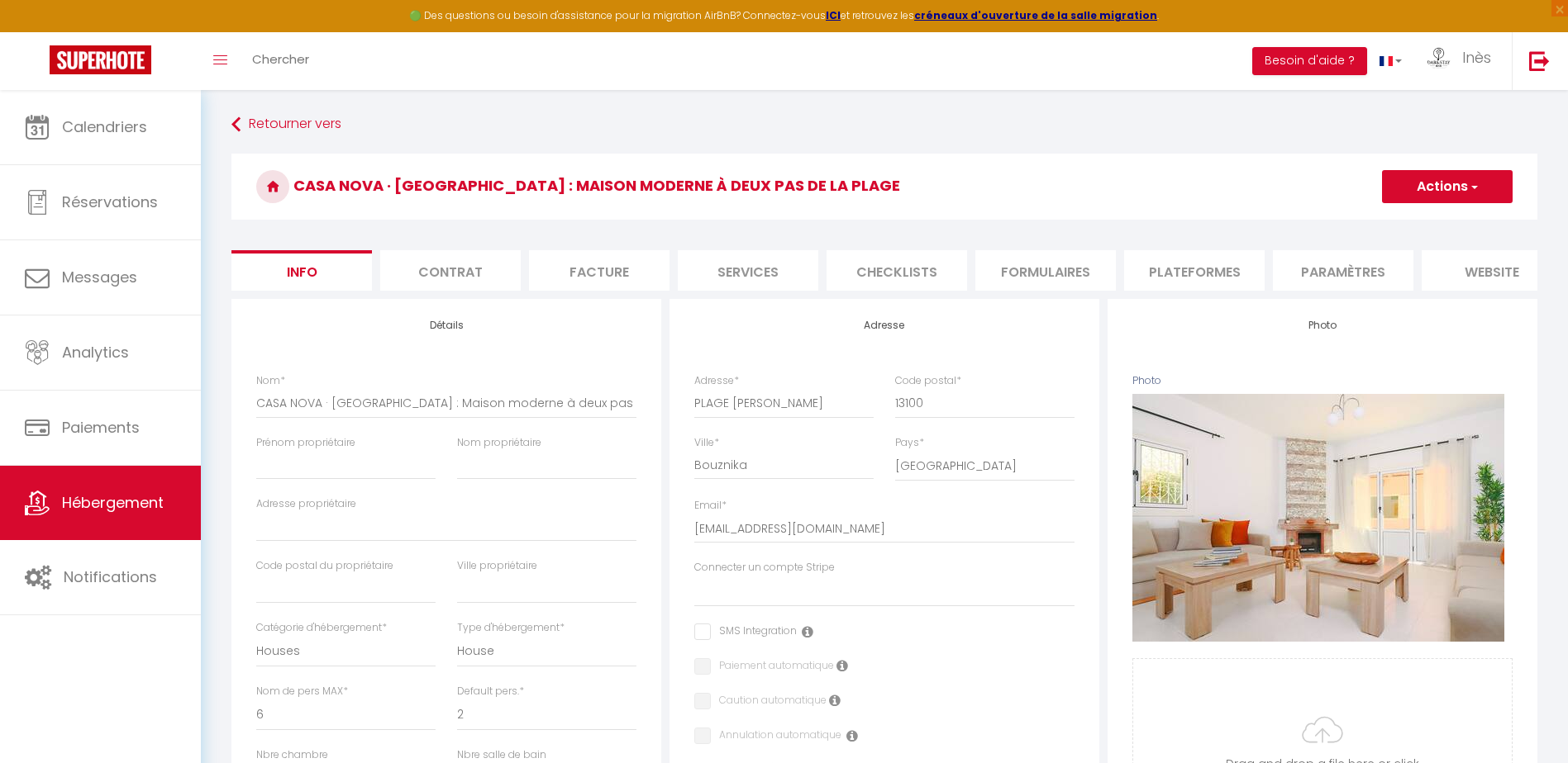
select select
checkbox input "false"
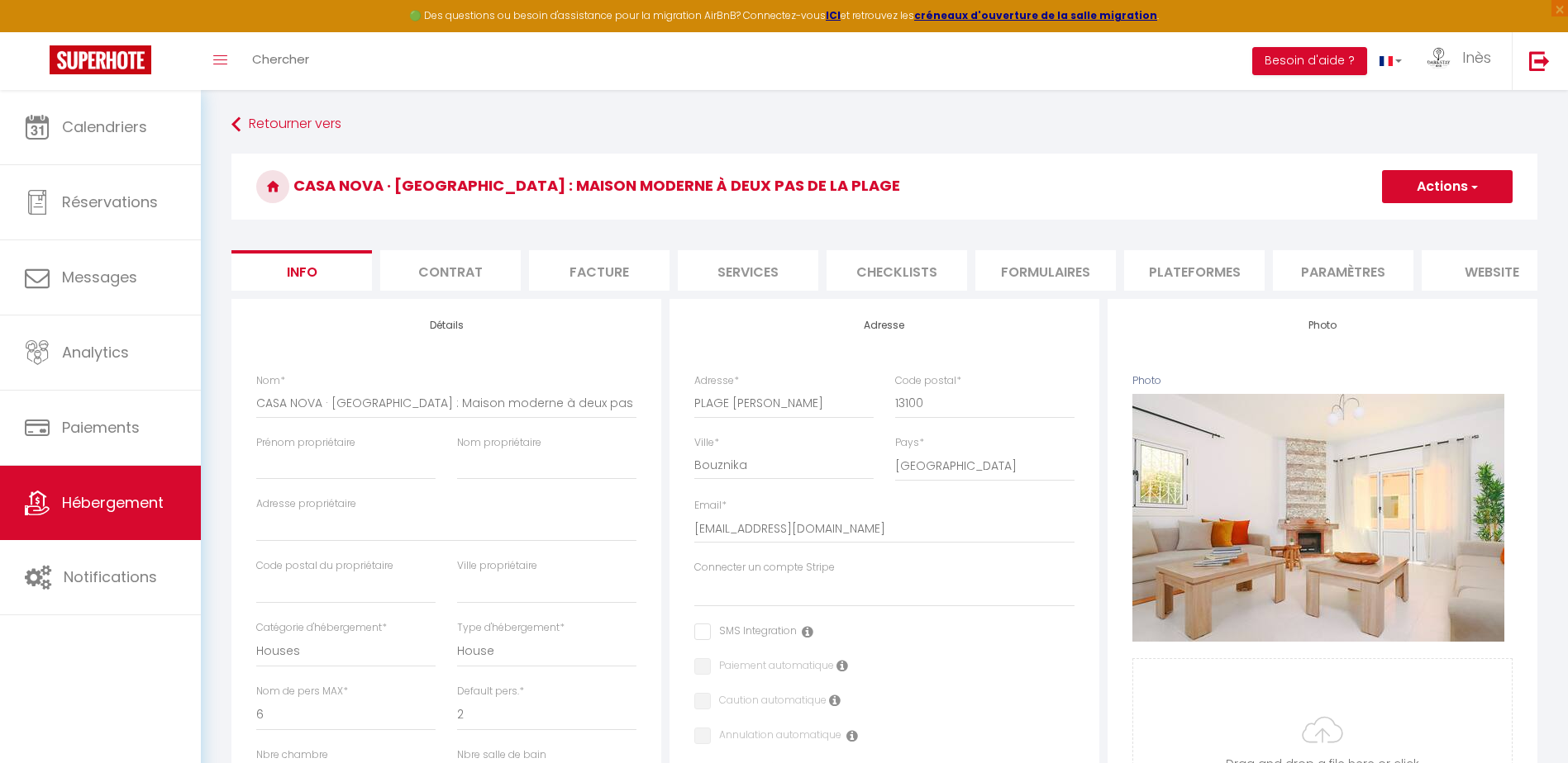
select select "365"
select select "EUR"
select select
select select "8060-1507089838640625518"
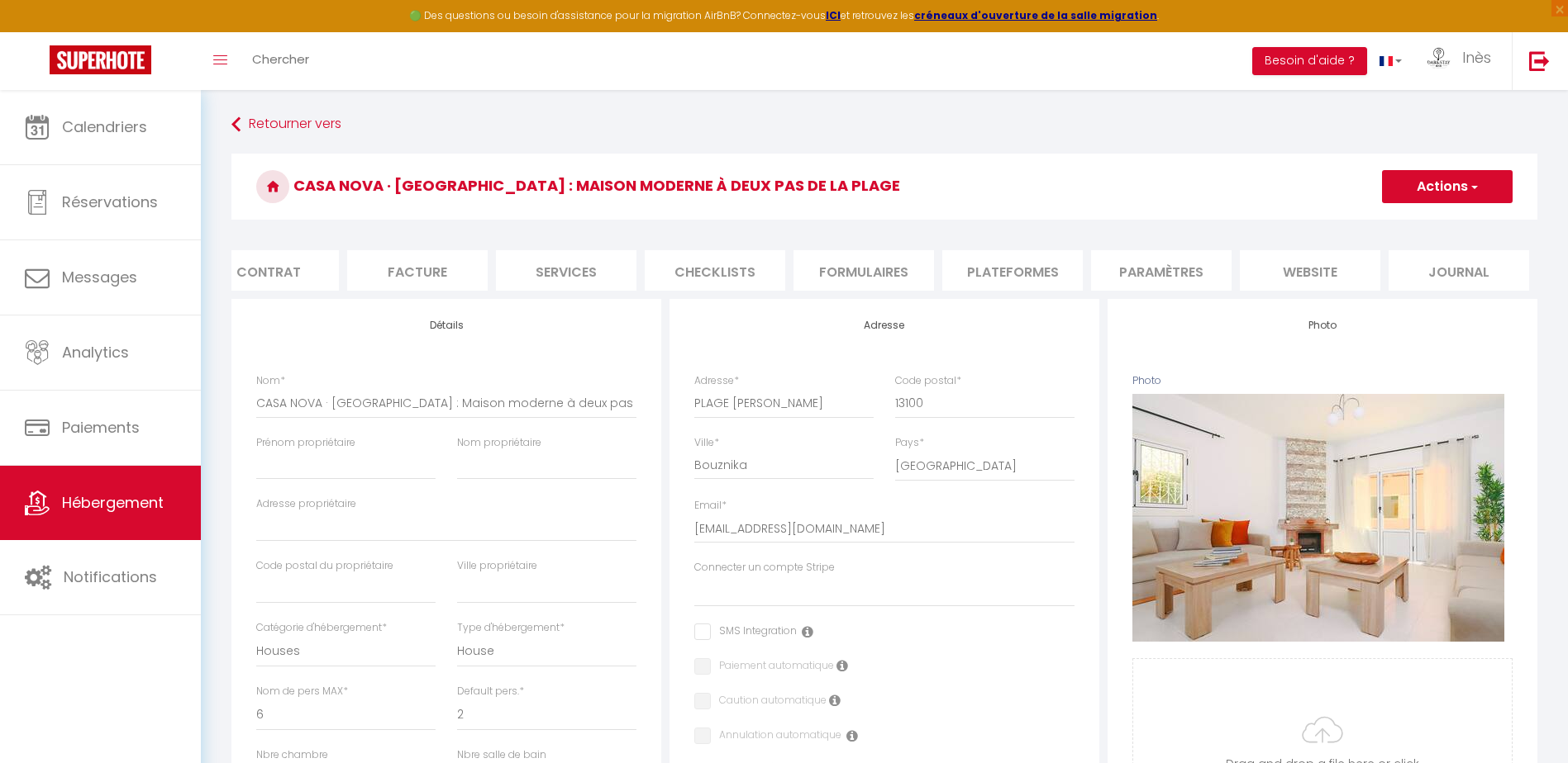
click at [1028, 274] on li "Plateformes" at bounding box center [1012, 270] width 140 height 40
select select
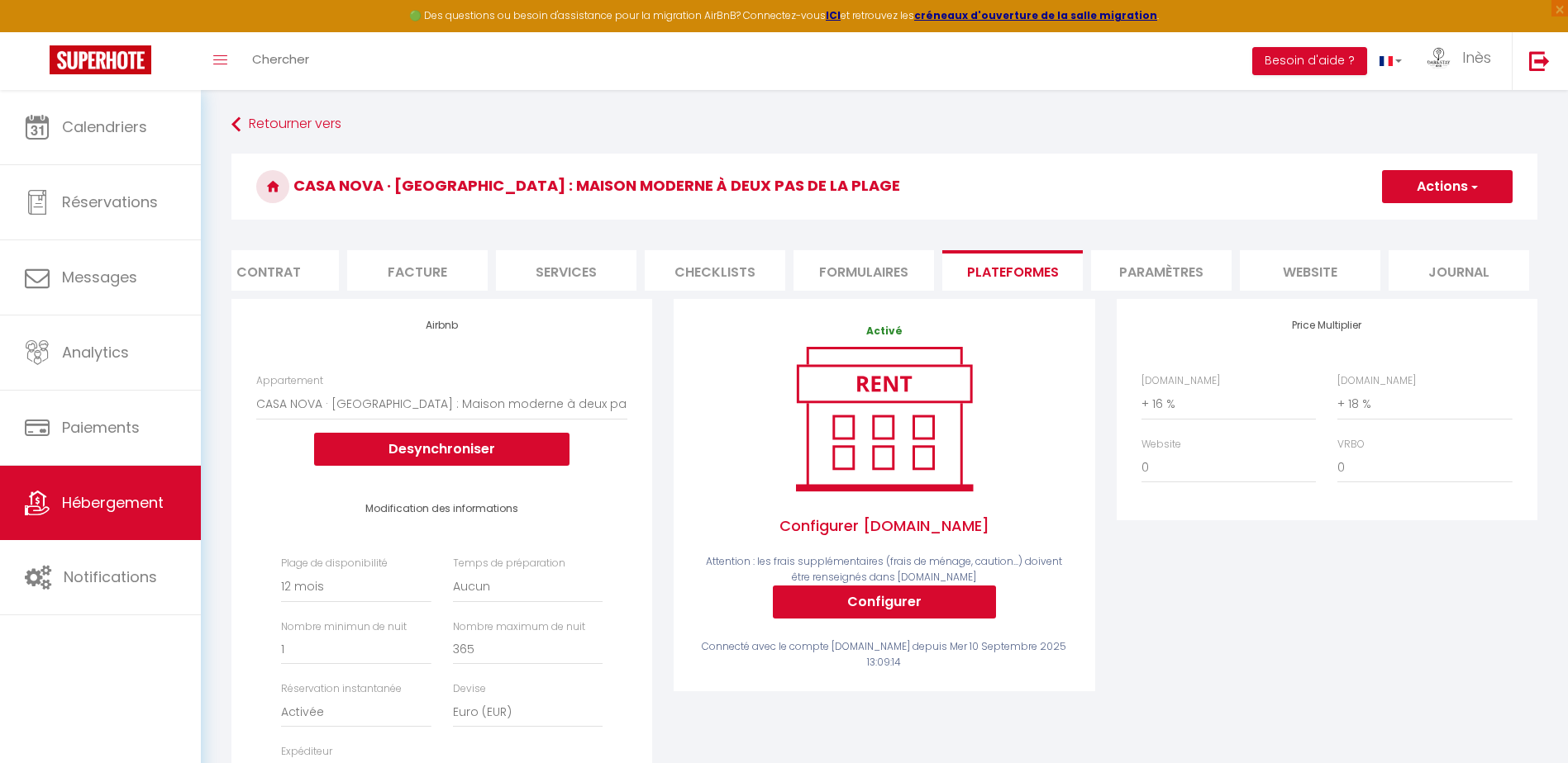
click at [1409, 331] on h4 "Price Multiplier" at bounding box center [1327, 326] width 371 height 12
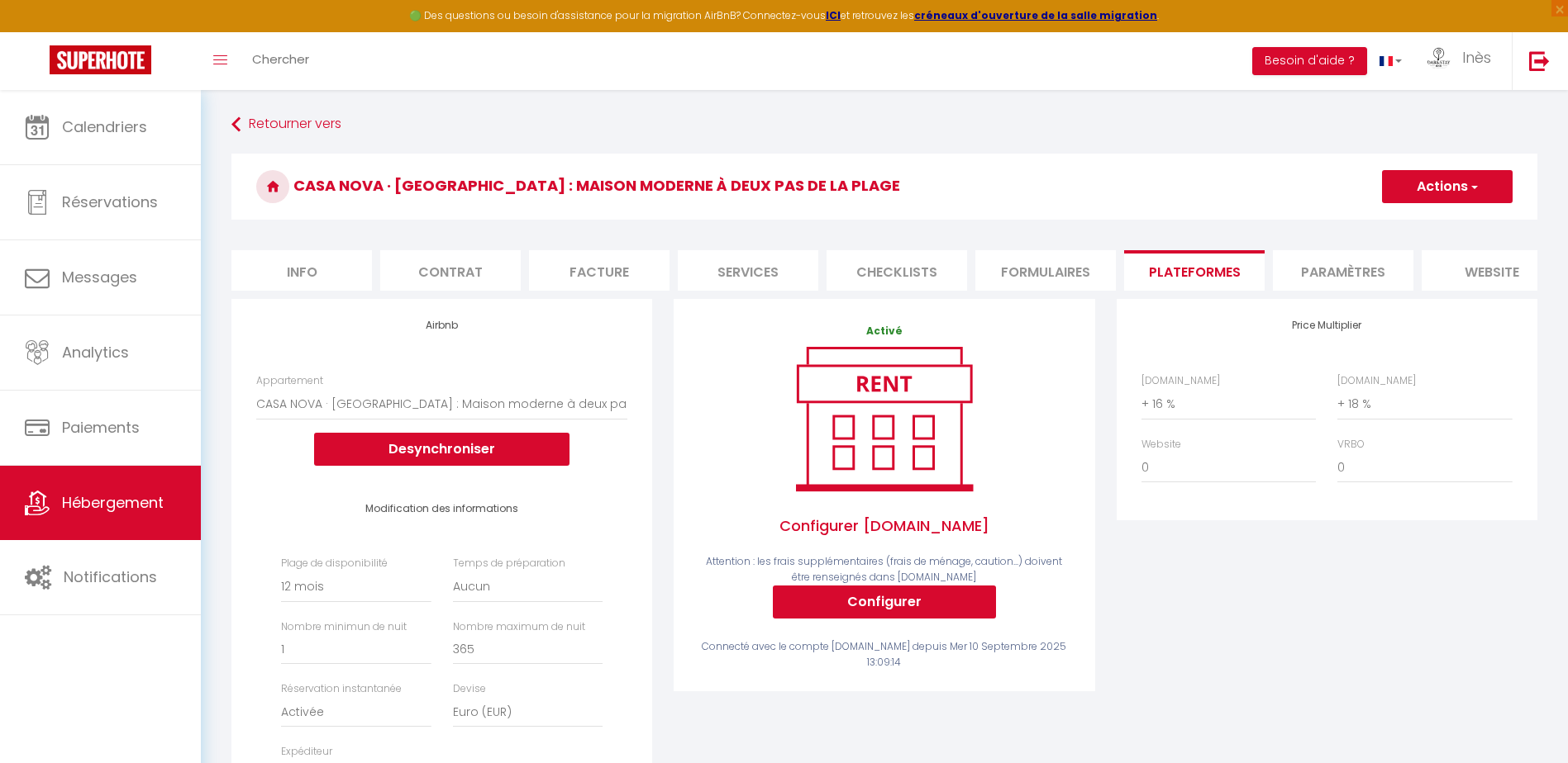
click at [485, 261] on li "Contrat" at bounding box center [450, 270] width 140 height 40
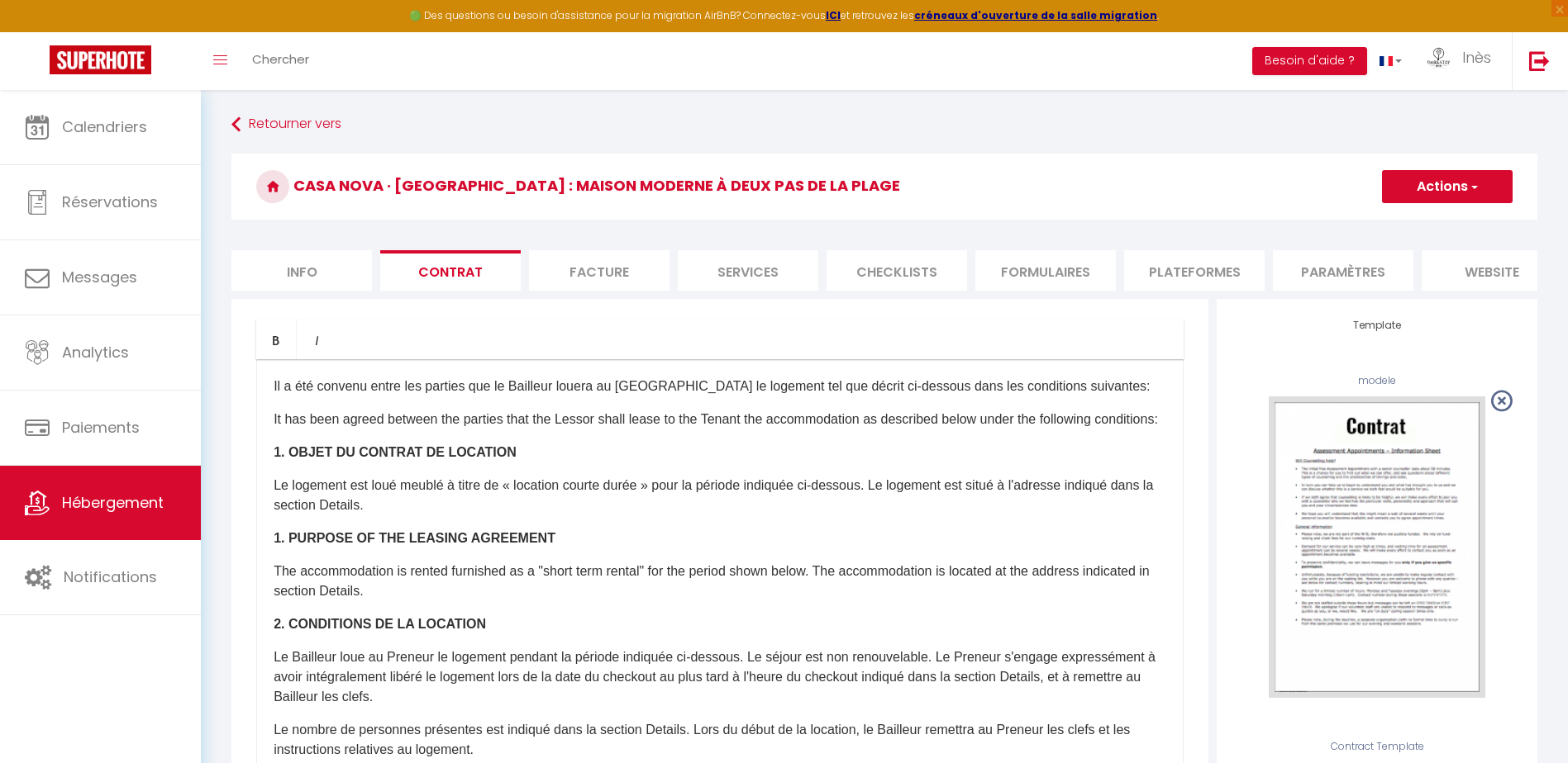
click at [629, 267] on li "Facture" at bounding box center [598, 270] width 140 height 40
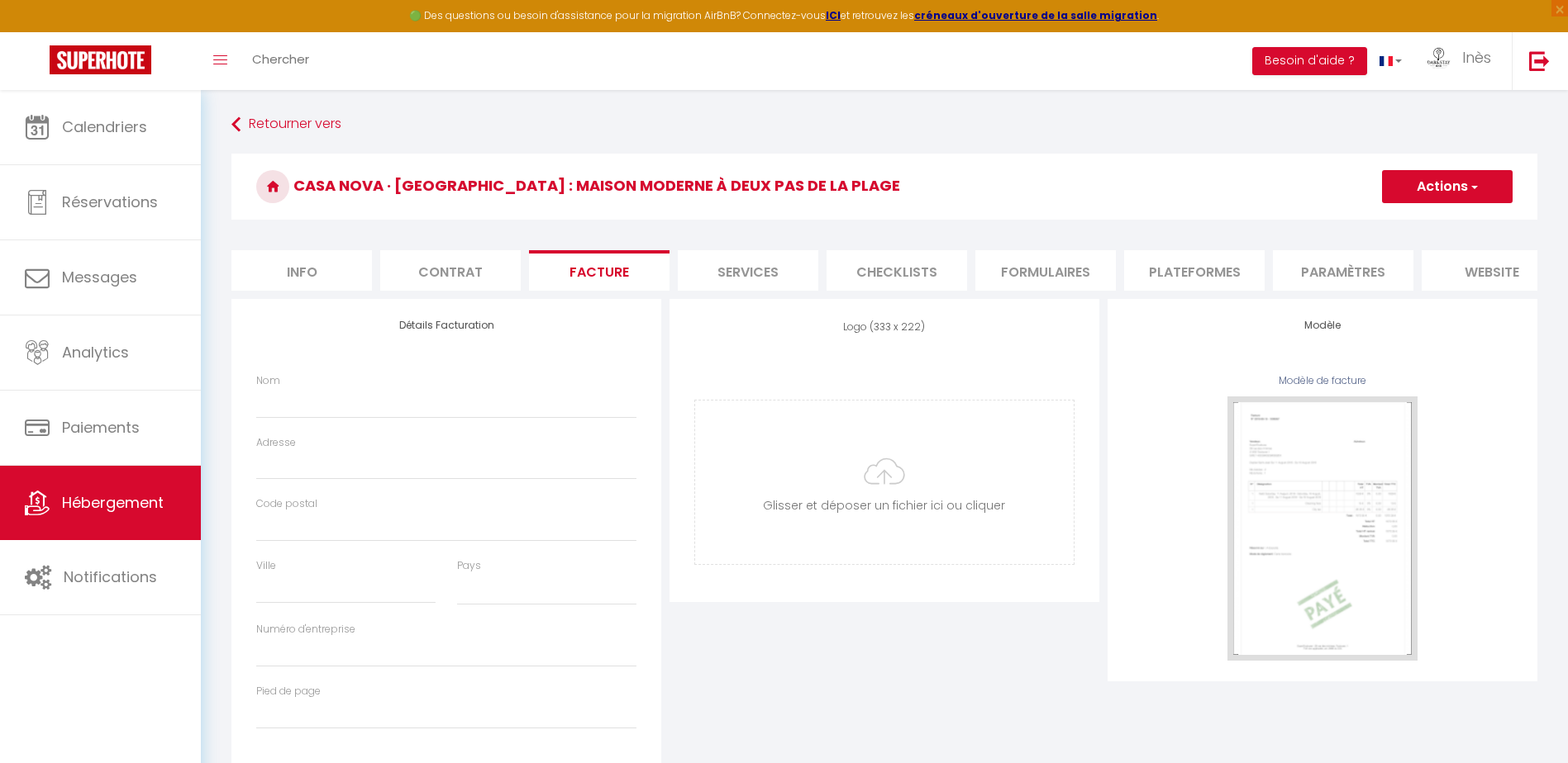
select select
click at [1219, 278] on li "Plateformes" at bounding box center [1194, 270] width 140 height 40
select select "365"
select select "EUR"
select select
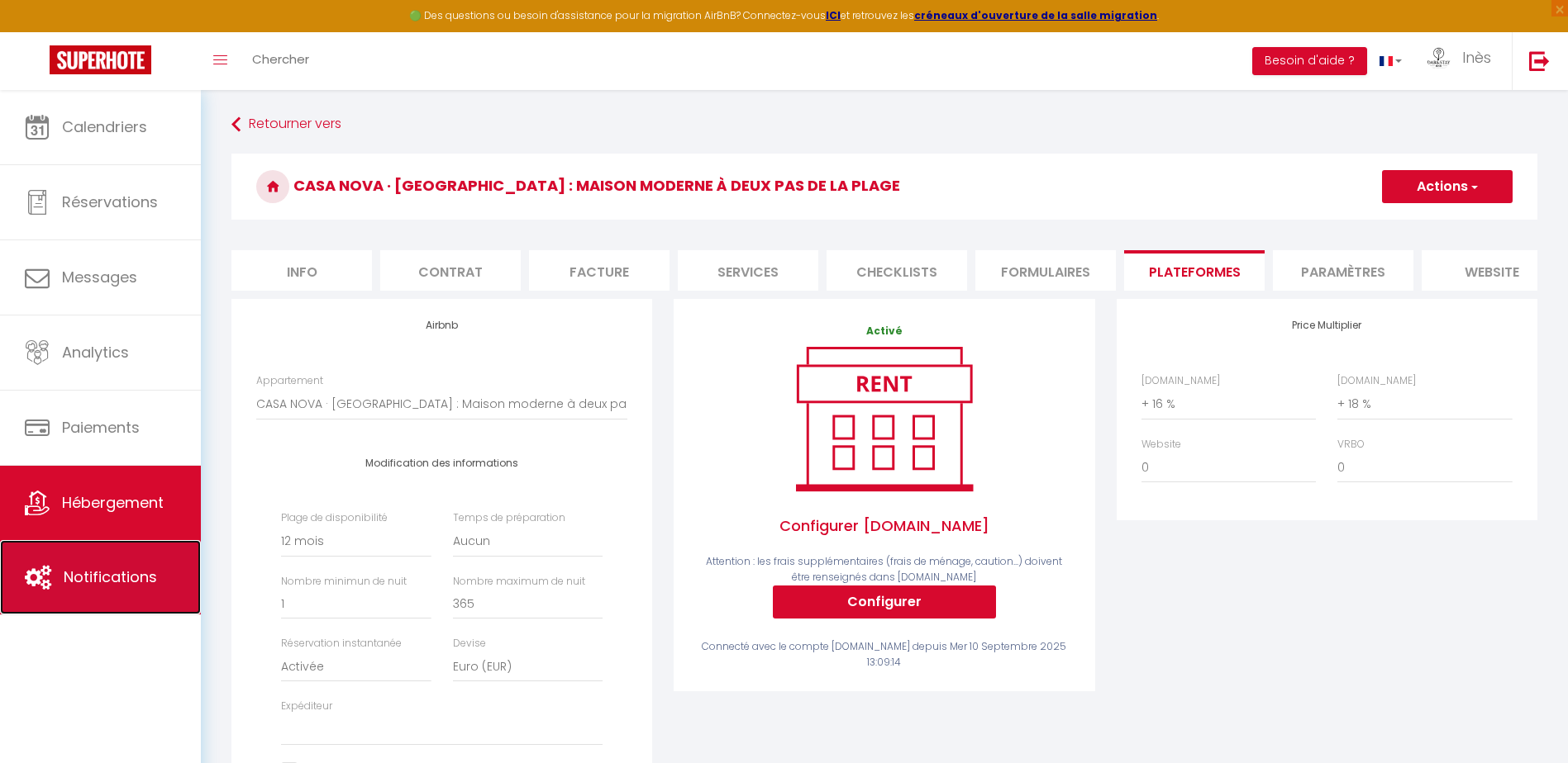
click at [78, 586] on span "Notifications" at bounding box center [110, 576] width 93 height 21
